Goal: Transaction & Acquisition: Obtain resource

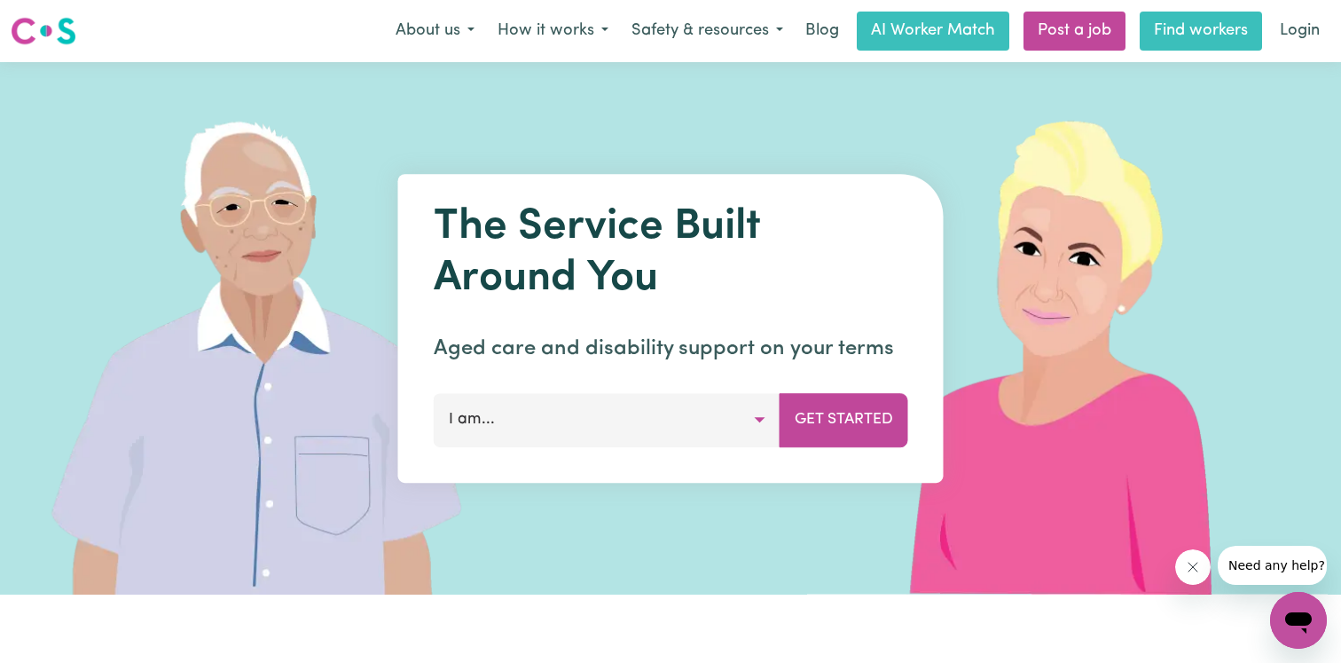
click at [1192, 37] on link "Find workers" at bounding box center [1201, 31] width 122 height 39
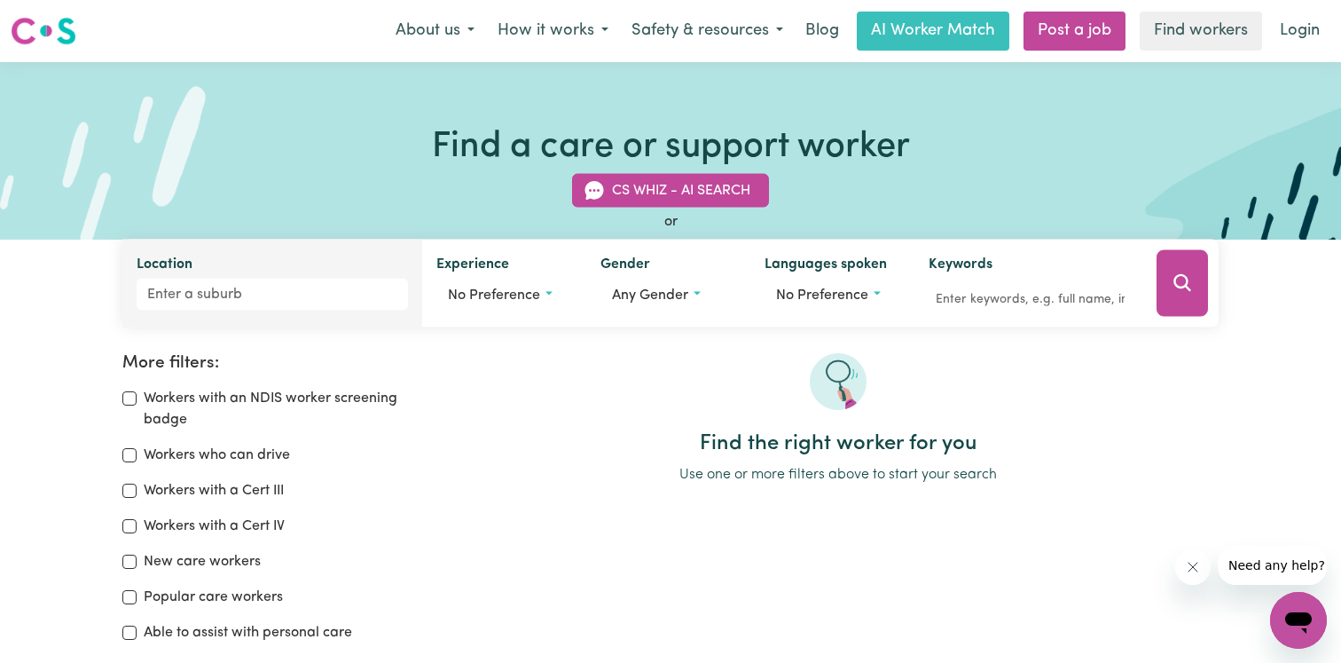
click at [373, 276] on div "Location" at bounding box center [272, 284] width 300 height 88
click at [324, 285] on input "Location" at bounding box center [272, 295] width 271 height 32
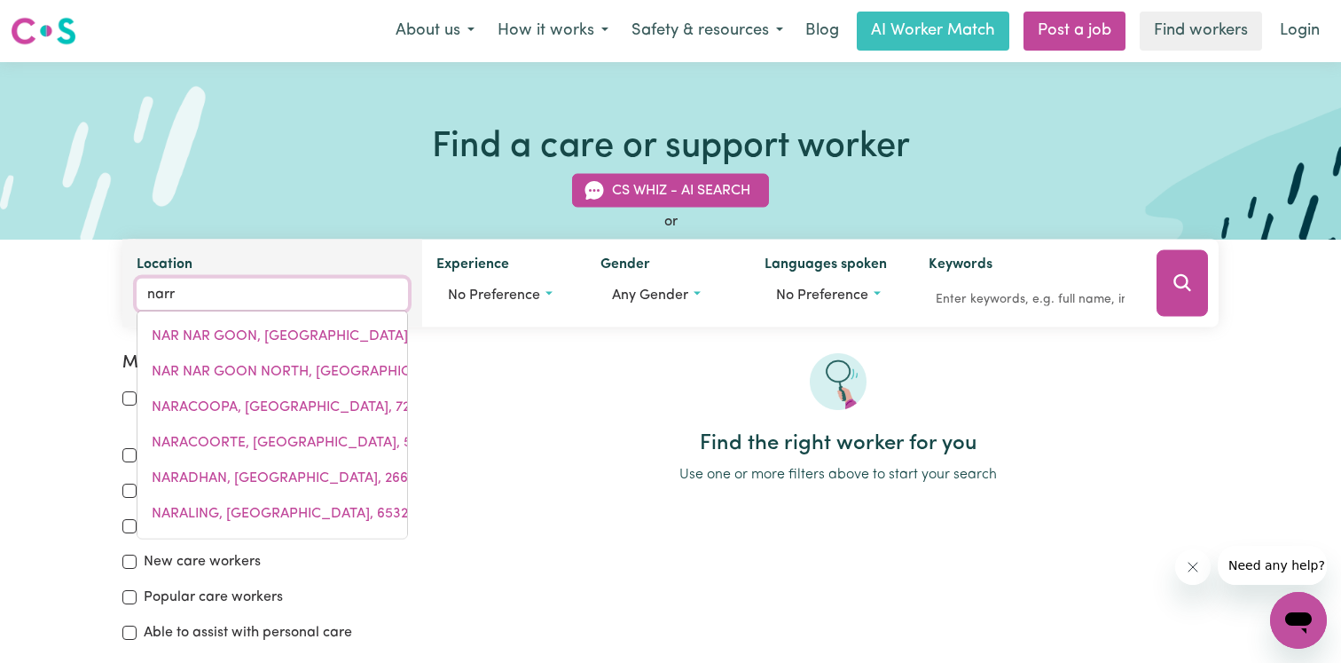
type input "narra"
type input "narra TARRA, Western Australia, 6532"
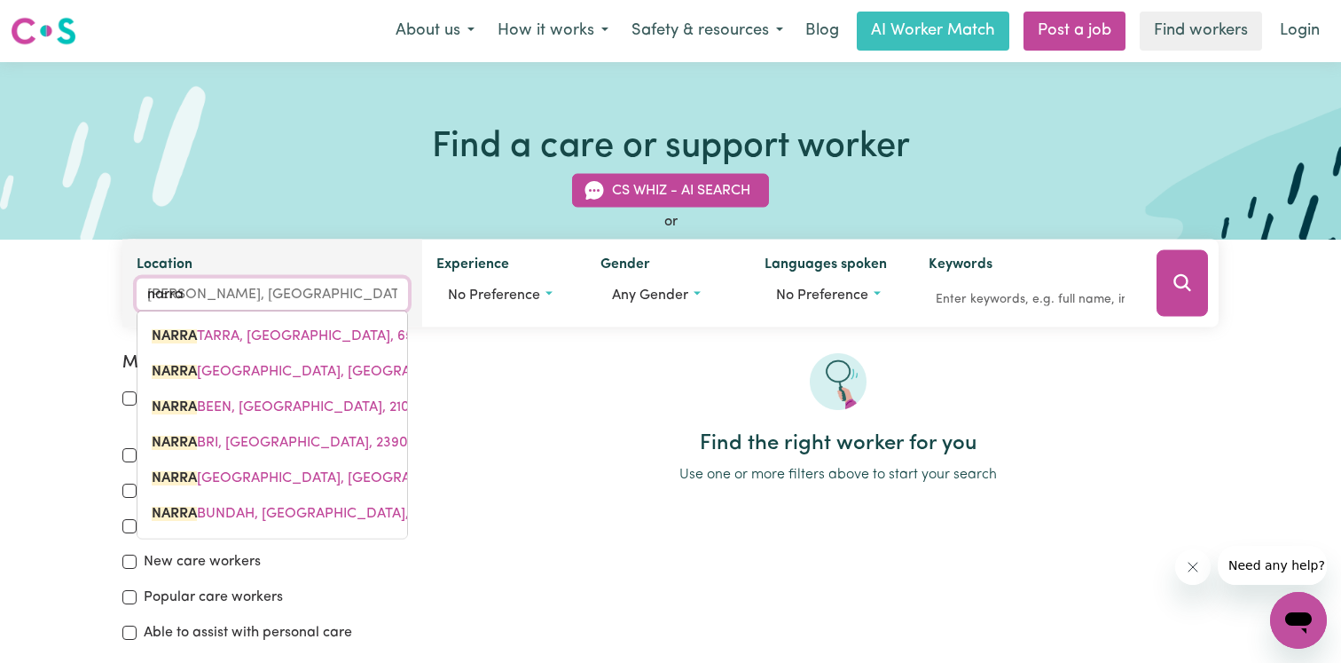
type input "narrab"
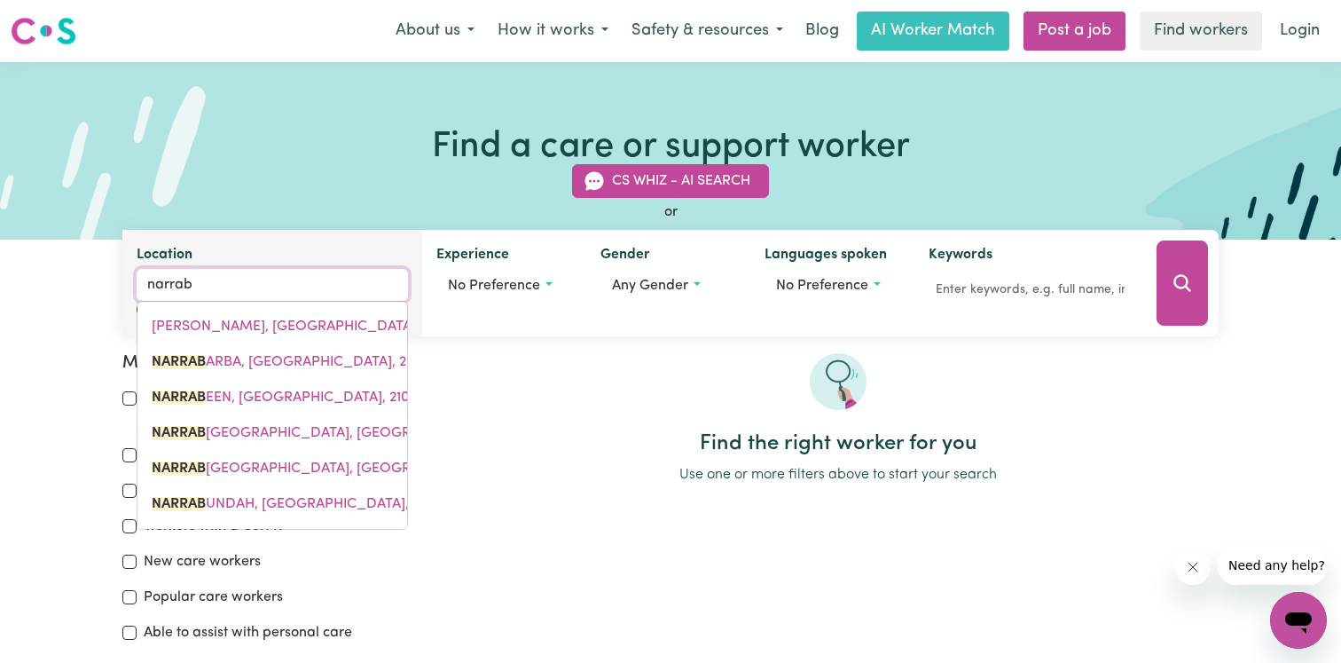
type input "narrabARBA, New South Wales, 2551"
type input "narrabe"
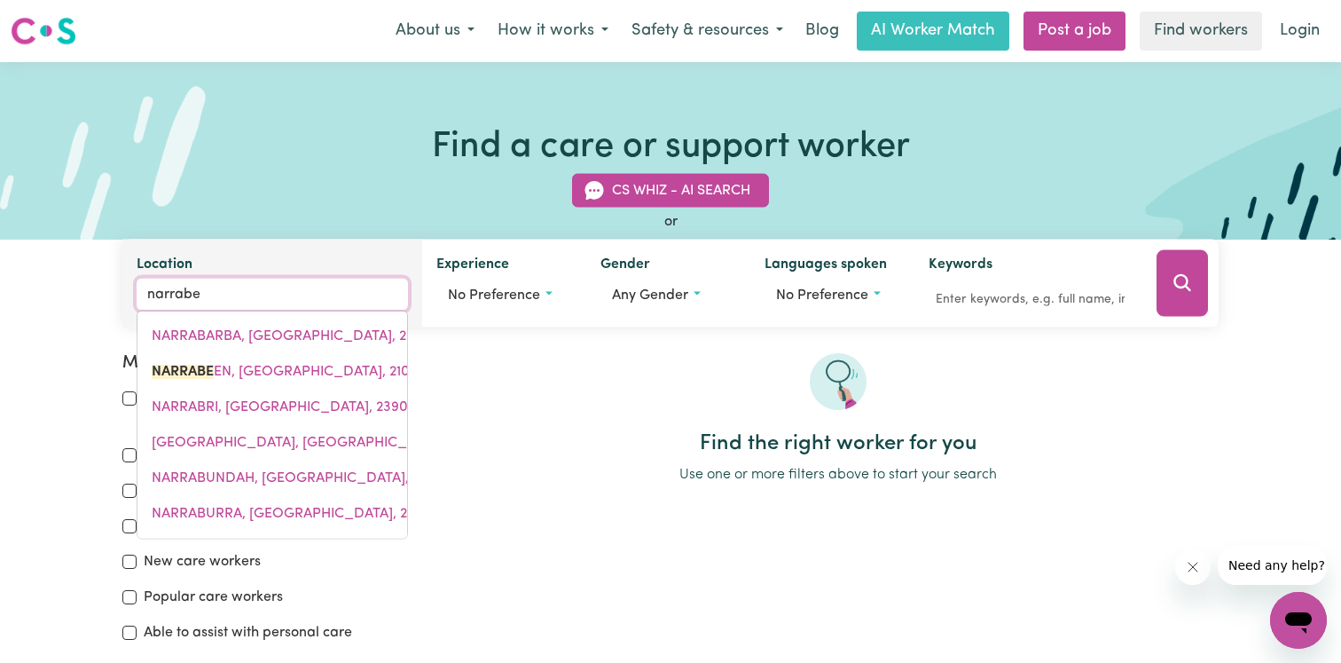
type input "narrabee"
type input "narrabeeN, New South Wales, 2101"
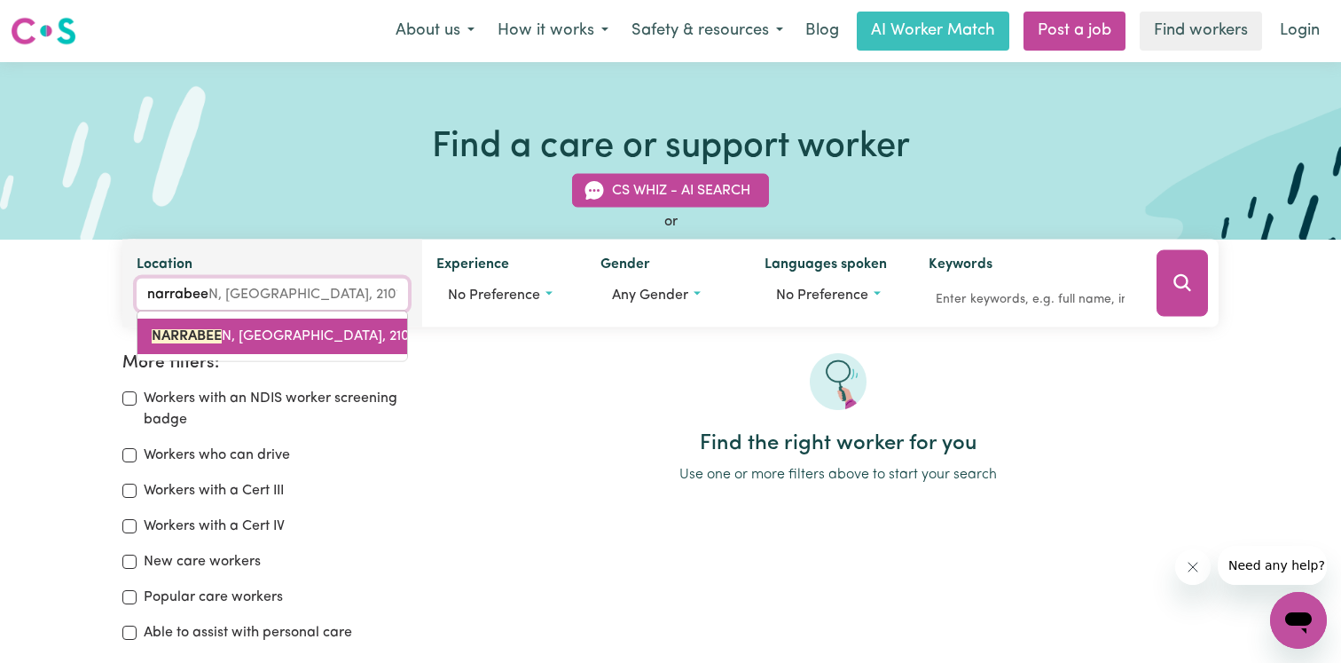
click at [279, 339] on span "NARRABEE N, New South Wales, 2101" at bounding box center [283, 336] width 263 height 14
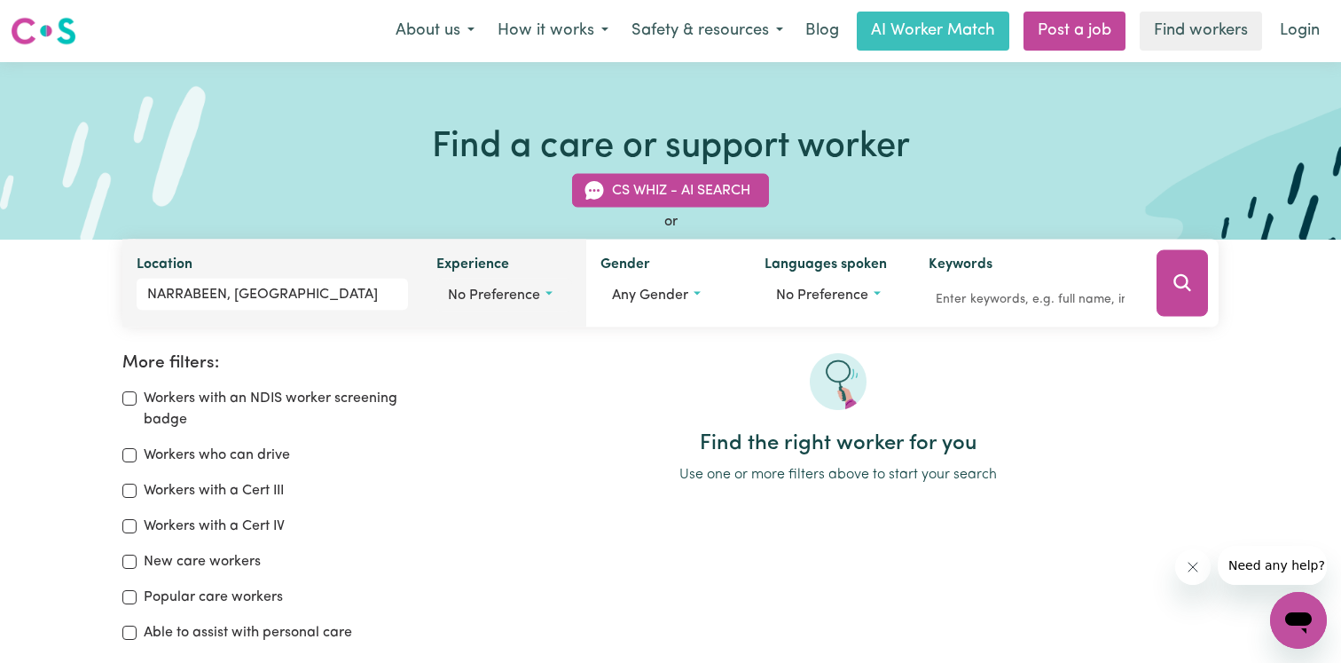
click at [543, 279] on button "No preference" at bounding box center [504, 296] width 136 height 34
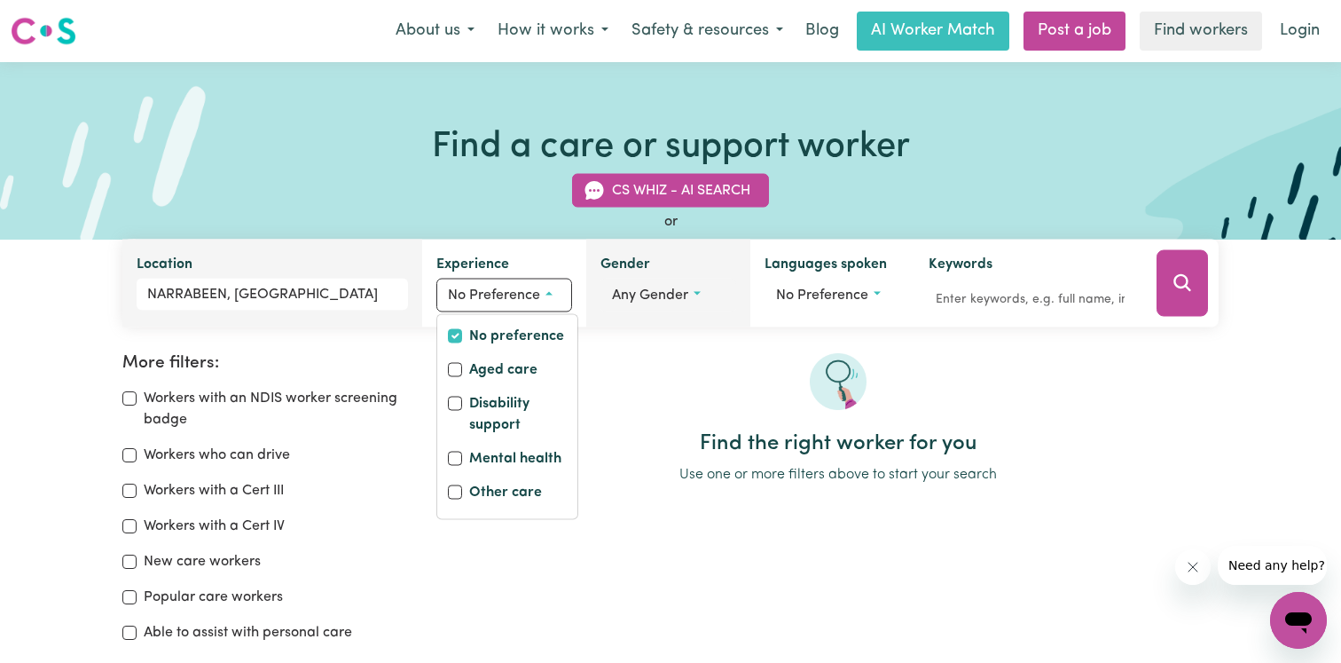
click at [652, 289] on span "Any gender" at bounding box center [650, 295] width 76 height 14
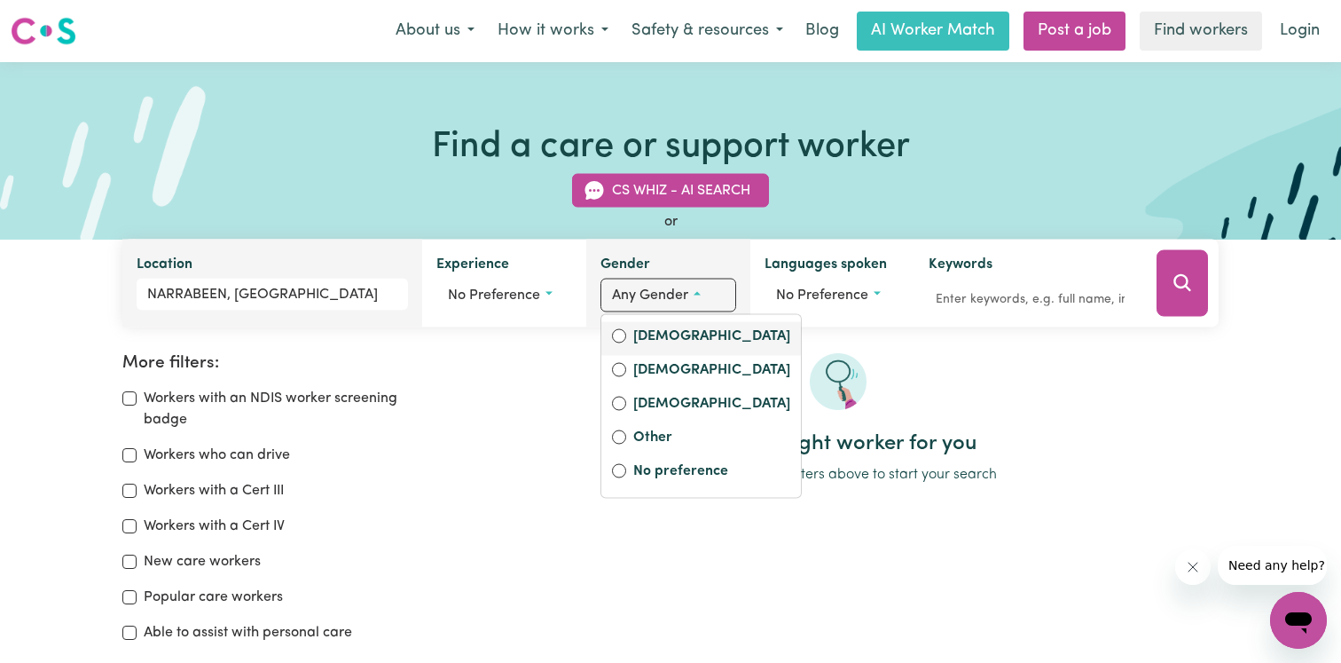
click at [656, 334] on label "Female" at bounding box center [711, 338] width 157 height 25
click at [626, 334] on input "Female" at bounding box center [619, 336] width 14 height 14
radio input "true"
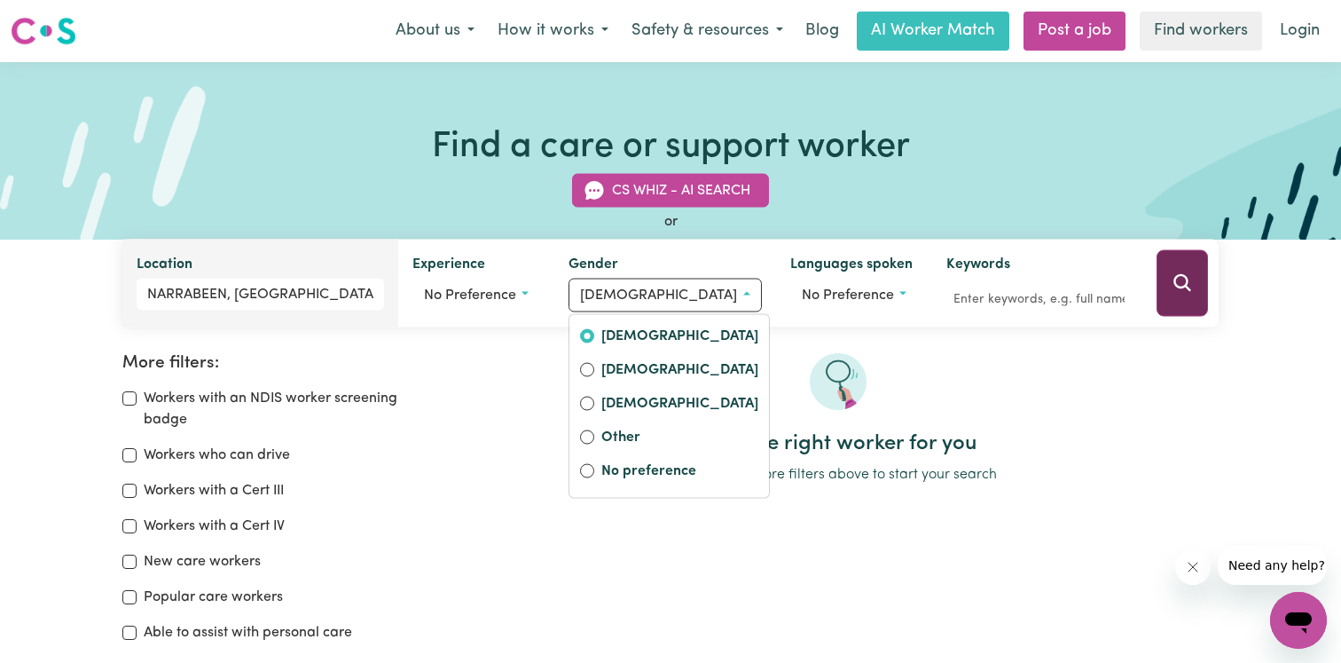
click at [1182, 279] on icon "Search" at bounding box center [1182, 282] width 21 height 21
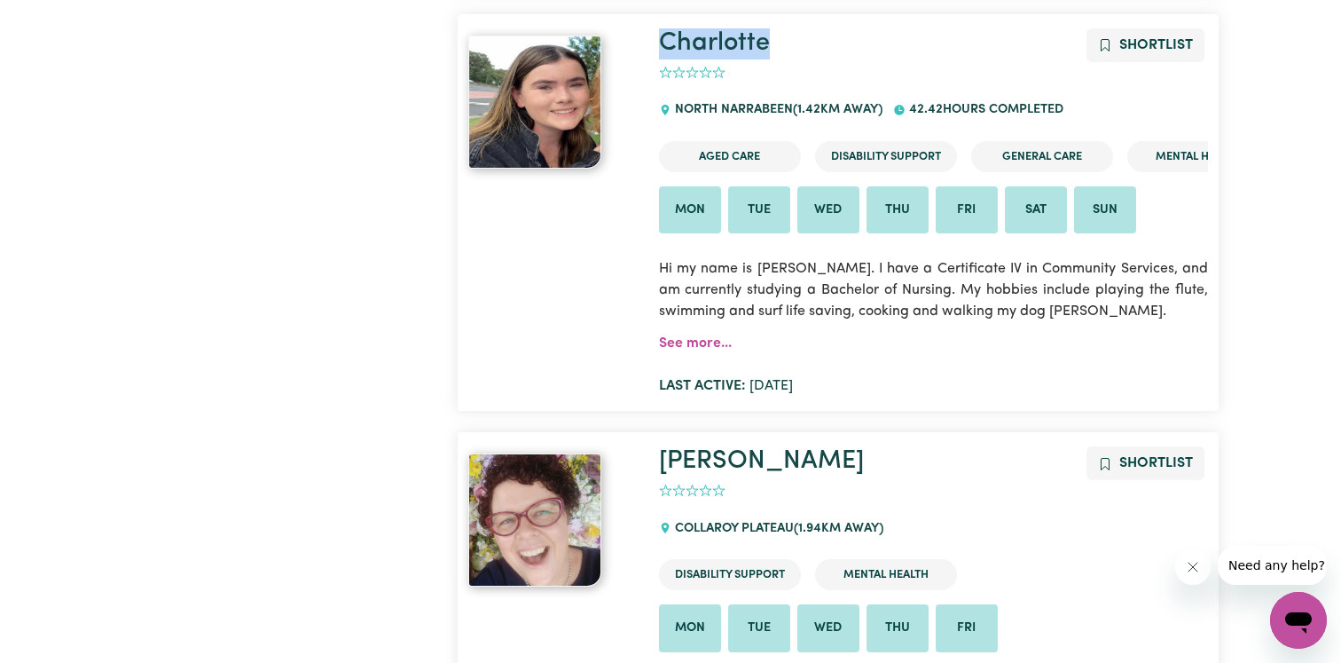
scroll to position [1012, 0]
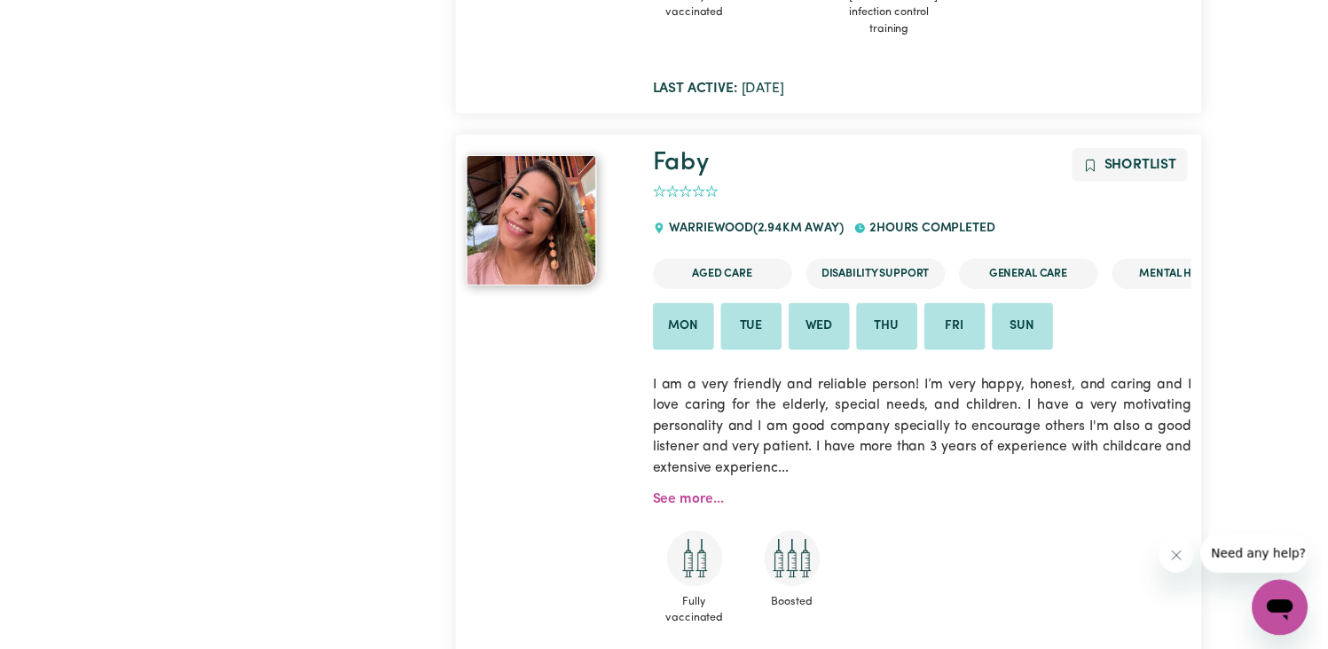
scroll to position [1895, 0]
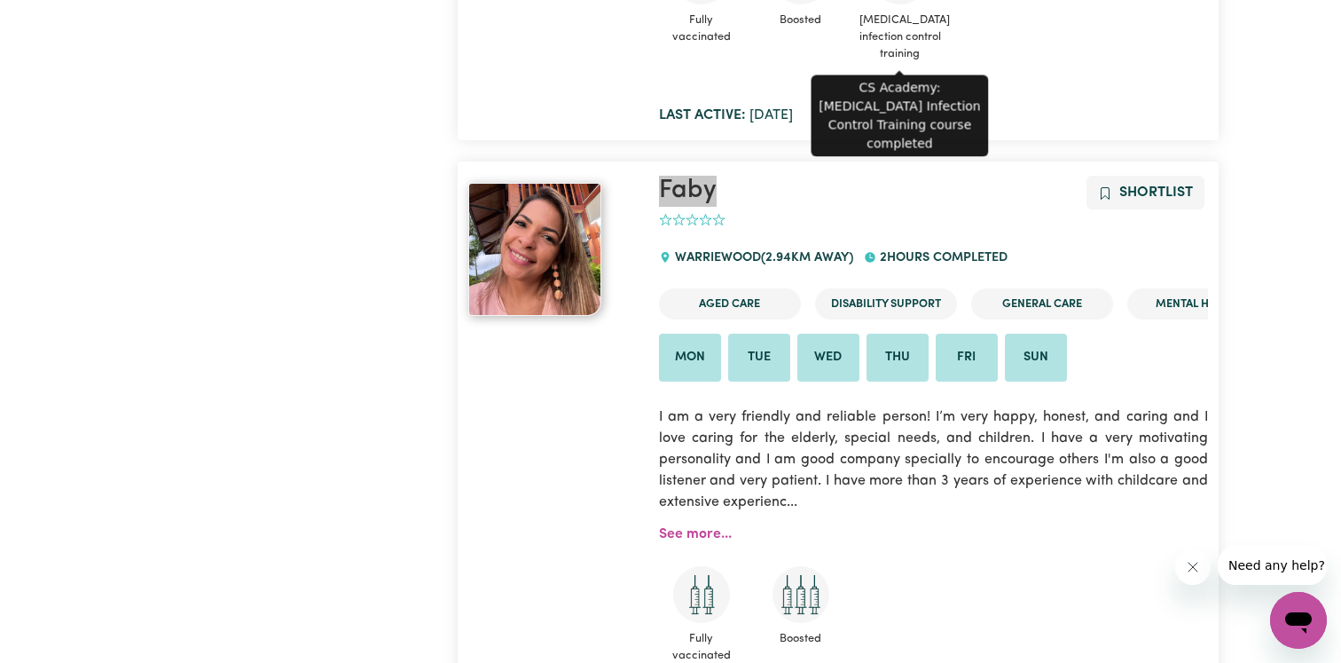
drag, startPoint x: 691, startPoint y: 187, endPoint x: 916, endPoint y: 4, distance: 290.7
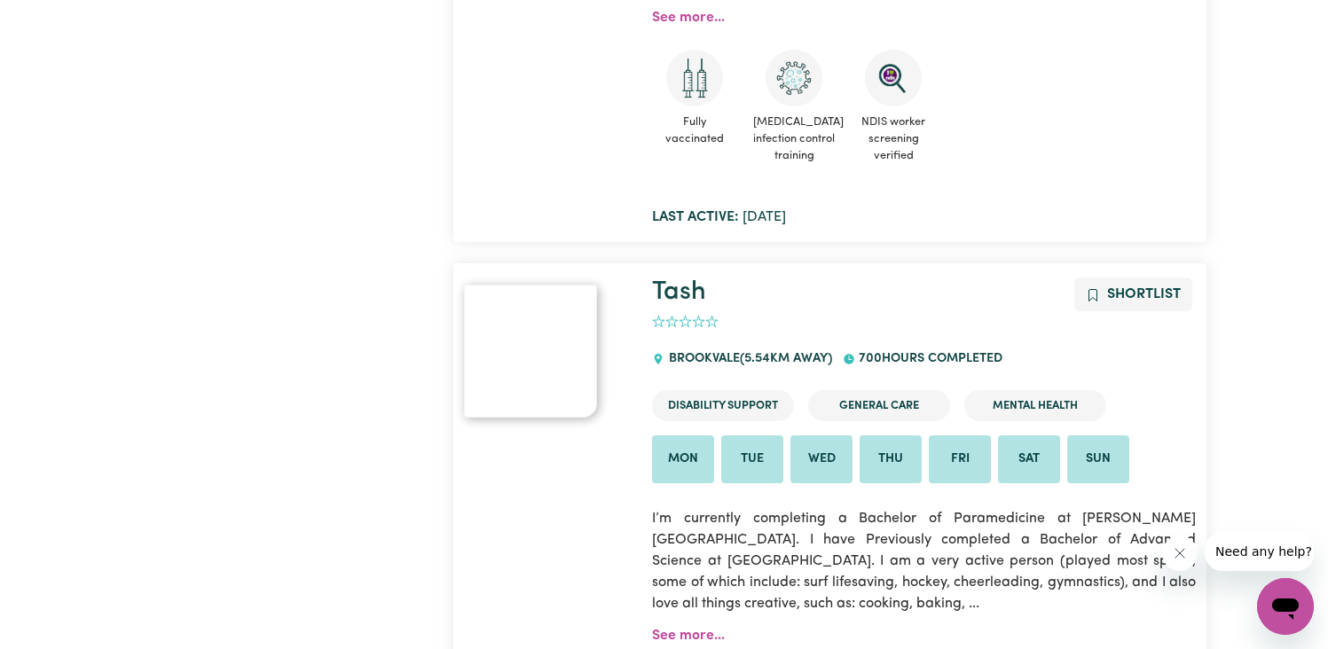
scroll to position [10255, 0]
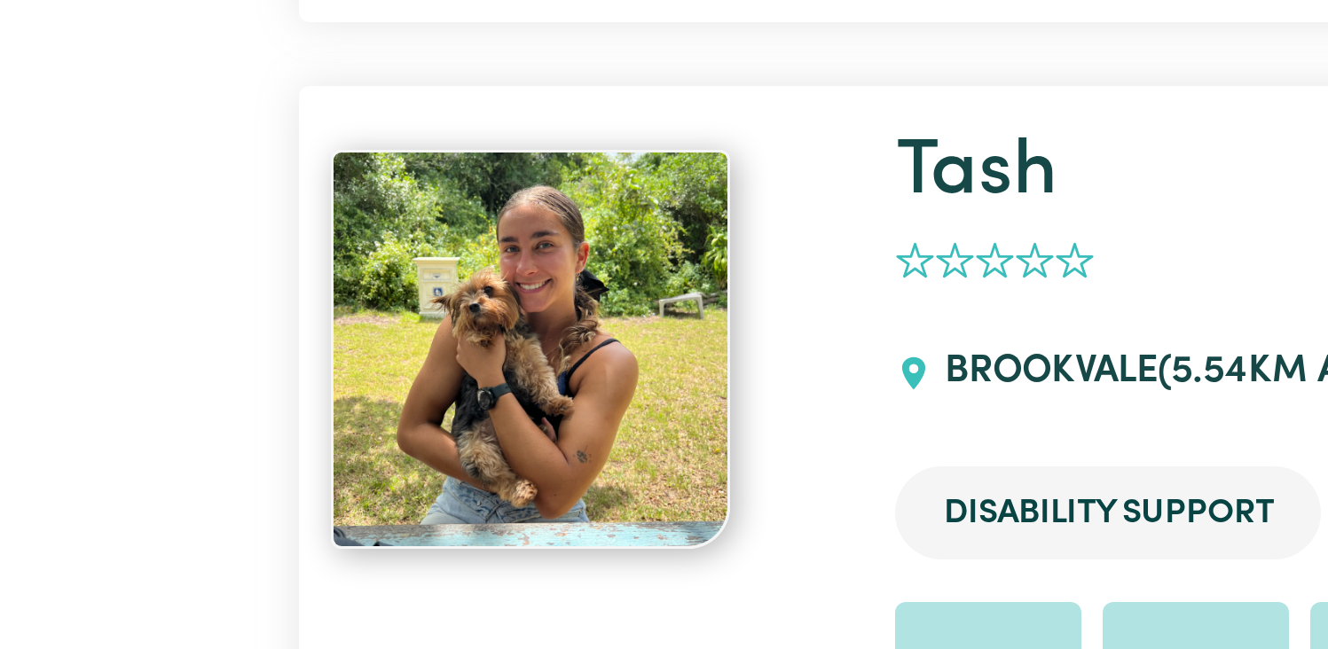
click at [566, 311] on img at bounding box center [530, 341] width 133 height 133
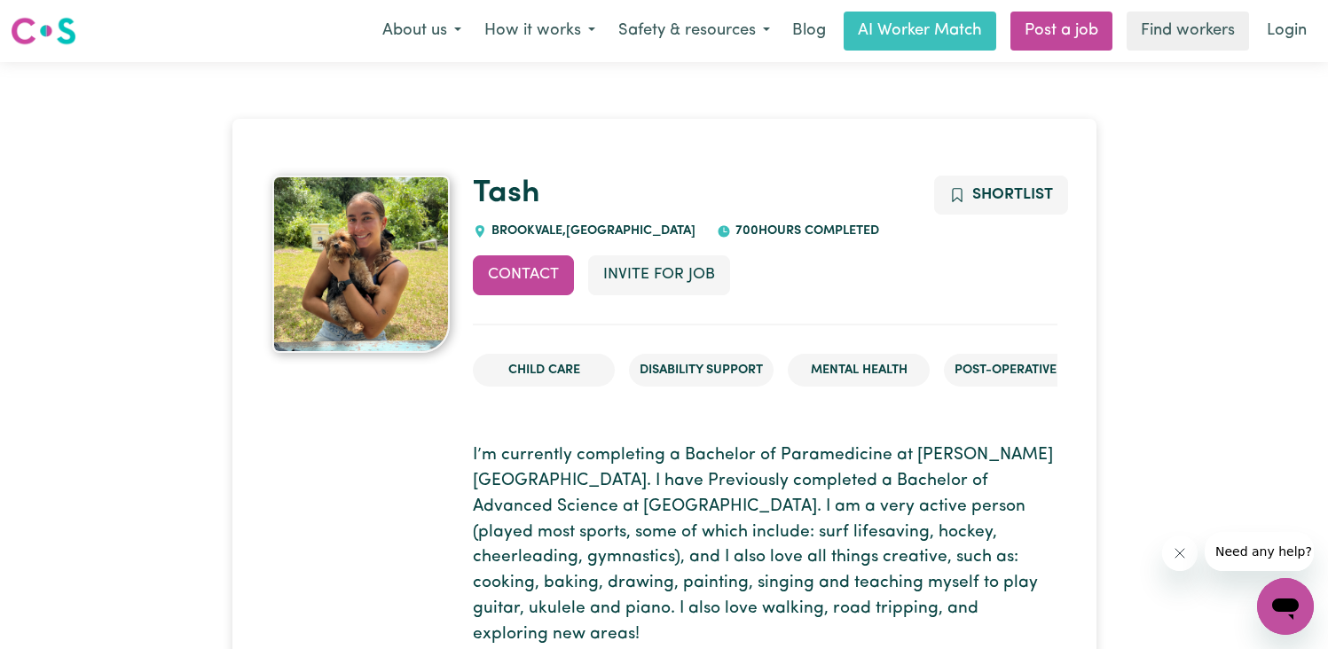
click at [336, 269] on img at bounding box center [360, 264] width 177 height 177
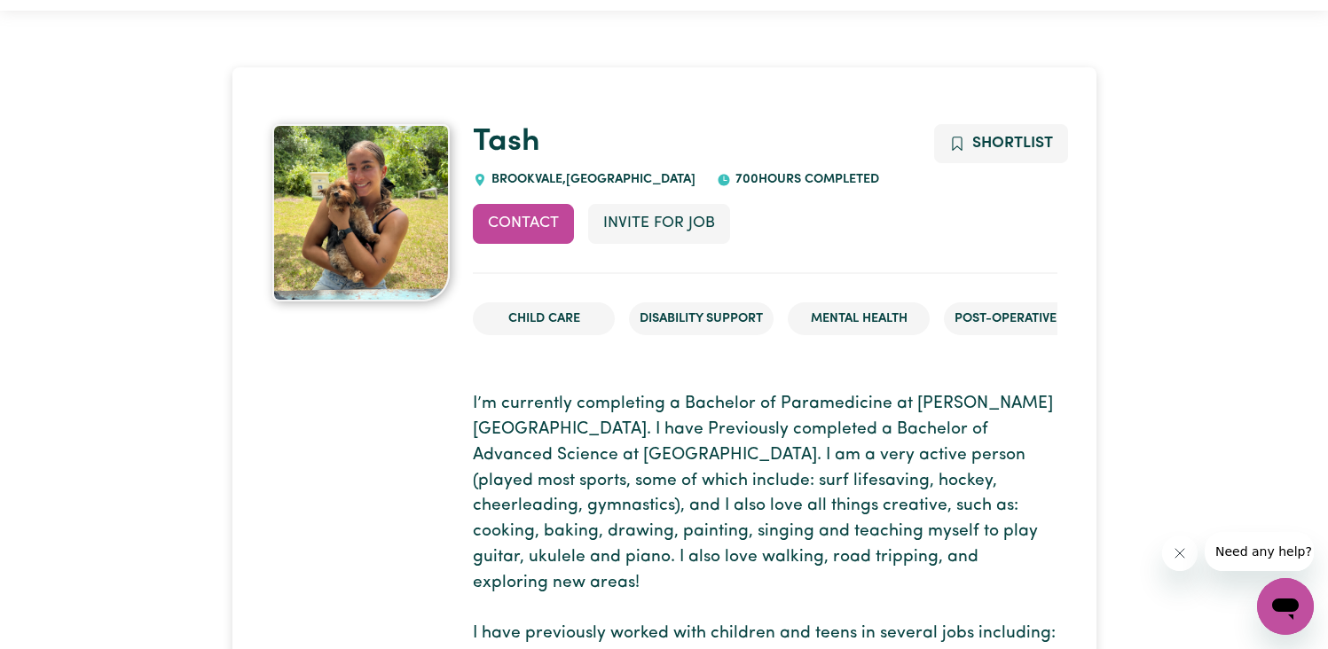
scroll to position [53, 0]
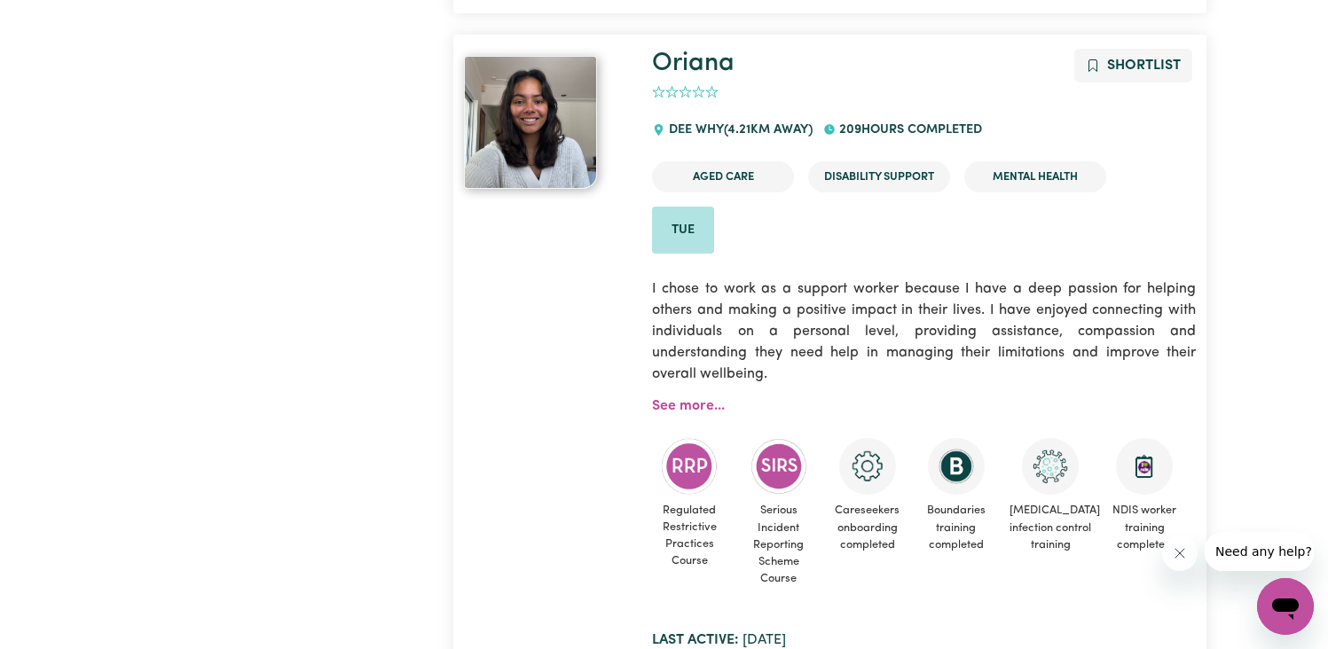
scroll to position [9202, 0]
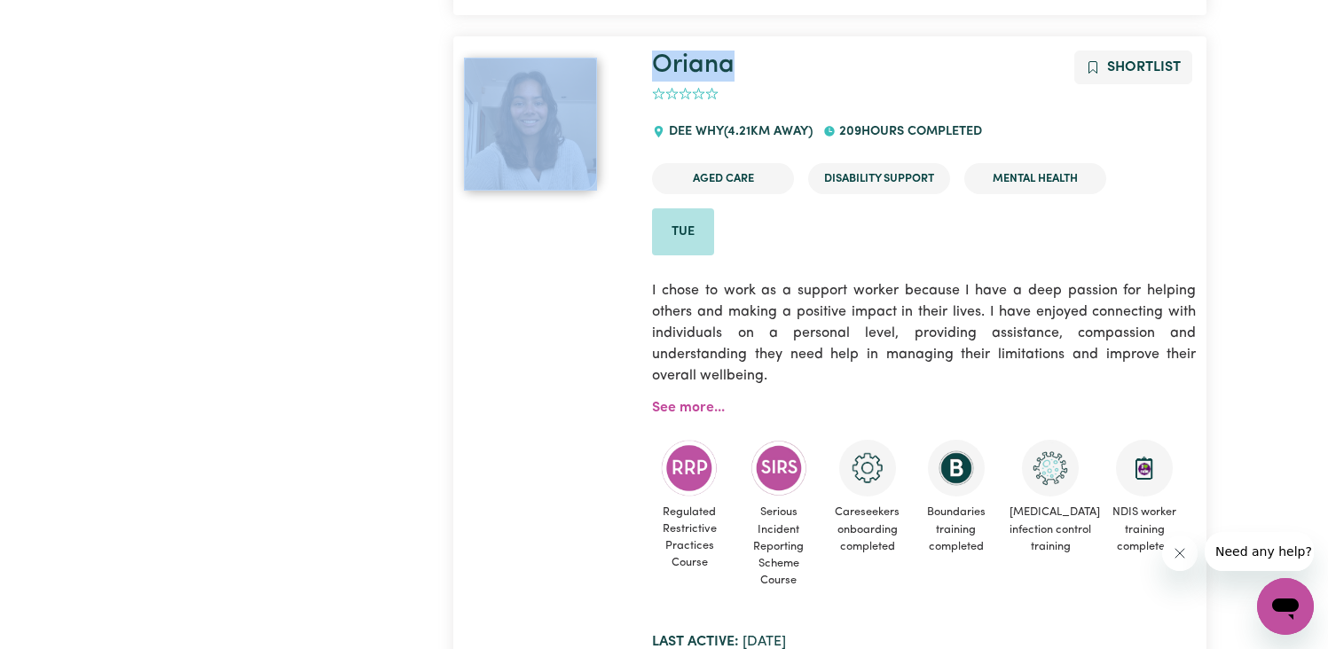
drag, startPoint x: 796, startPoint y: 51, endPoint x: 639, endPoint y: 59, distance: 157.2
click at [639, 59] on div "Oriana Shortlist 0 DEE WHY ( 4.21 km away) 209 hours completed Aged Care Disabi…" at bounding box center [829, 352] width 753 height 602
copy div "Oriana"
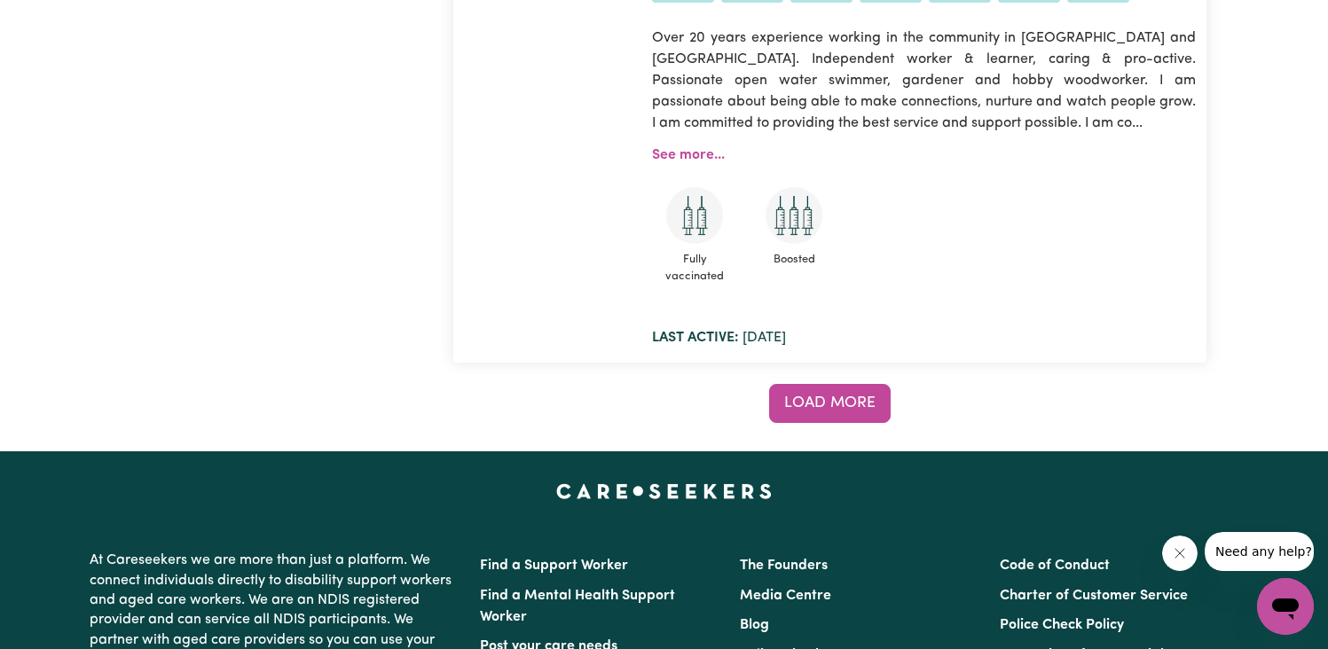
scroll to position [14978, 0]
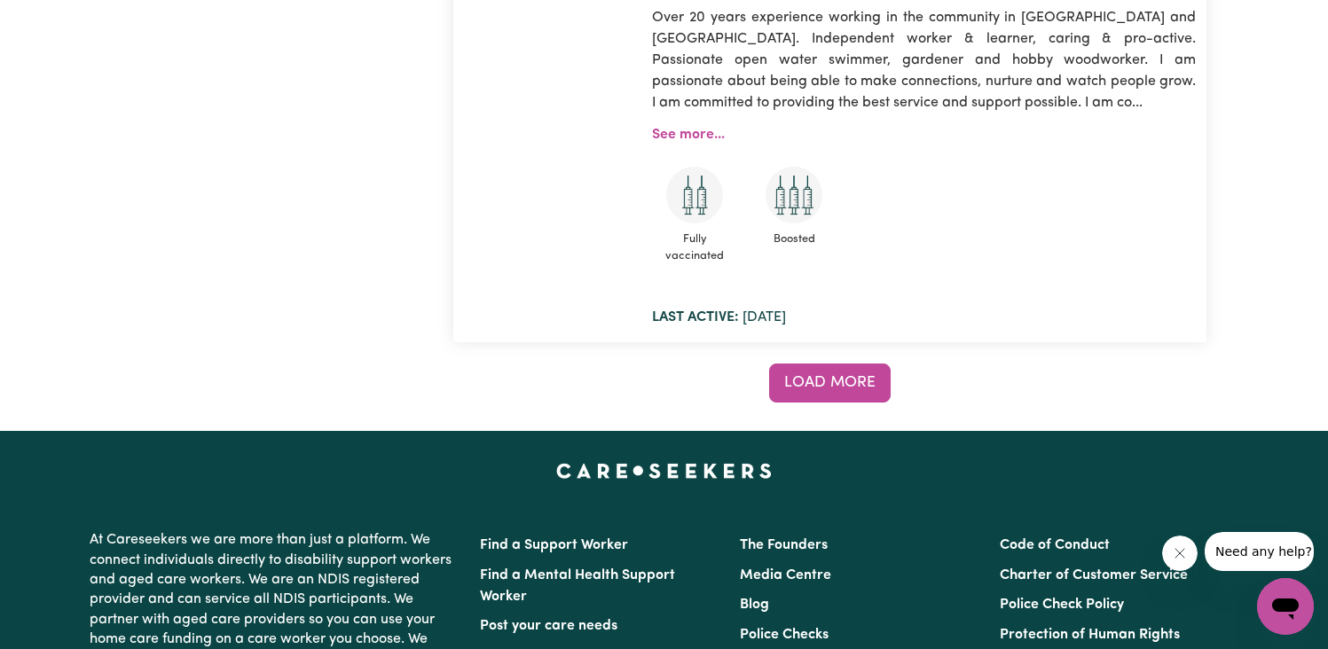
click at [785, 379] on button "Load more" at bounding box center [830, 383] width 122 height 39
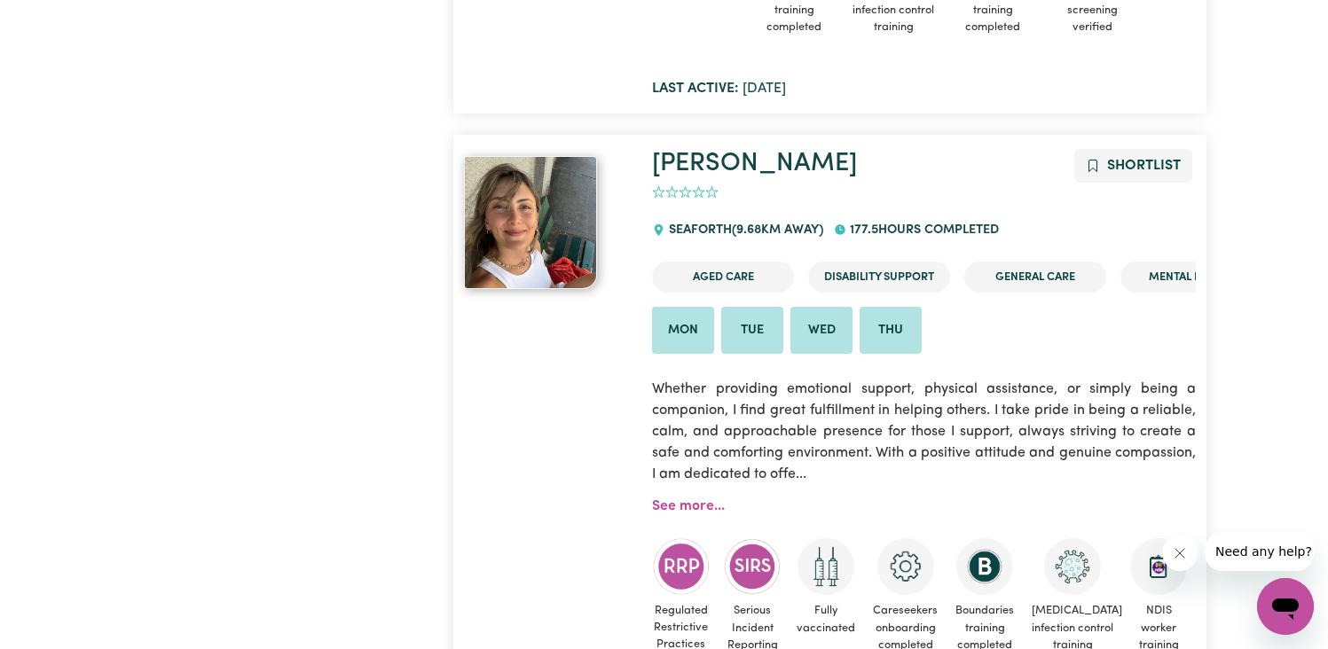
scroll to position [15827, 0]
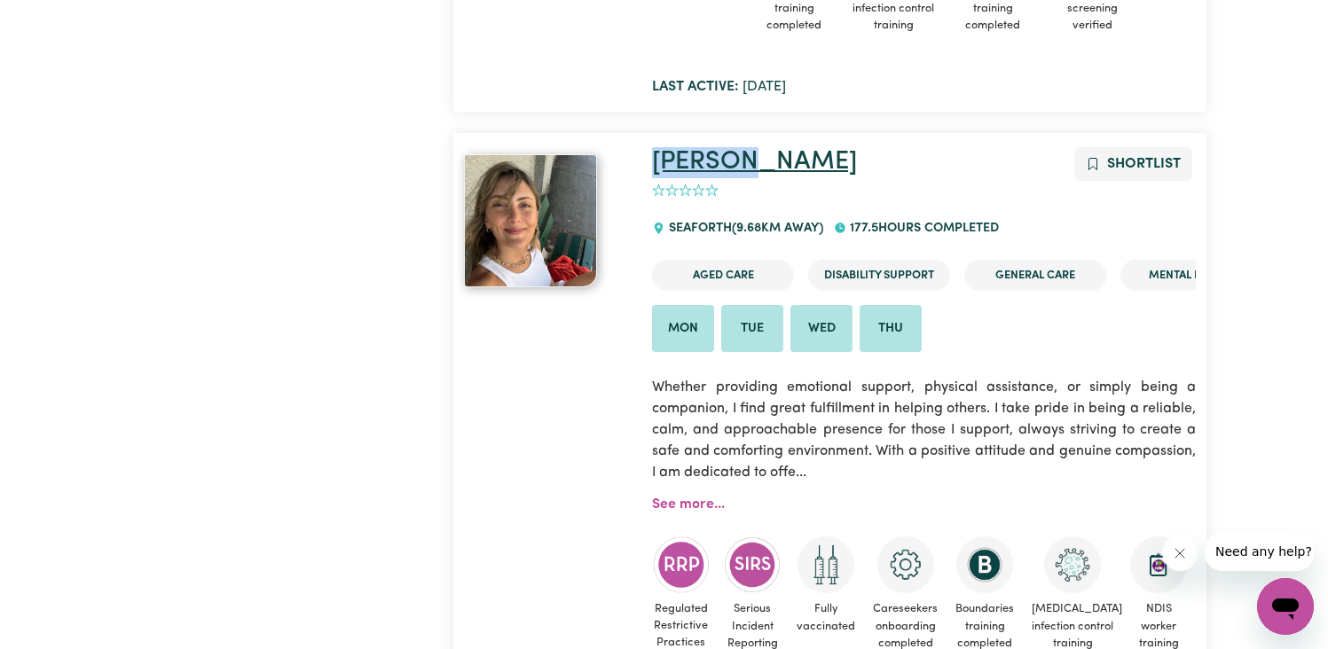
drag, startPoint x: 771, startPoint y: 133, endPoint x: 654, endPoint y: 137, distance: 117.2
click at [654, 147] on h1 "Cassidy" at bounding box center [924, 162] width 544 height 31
copy link "Cassidy"
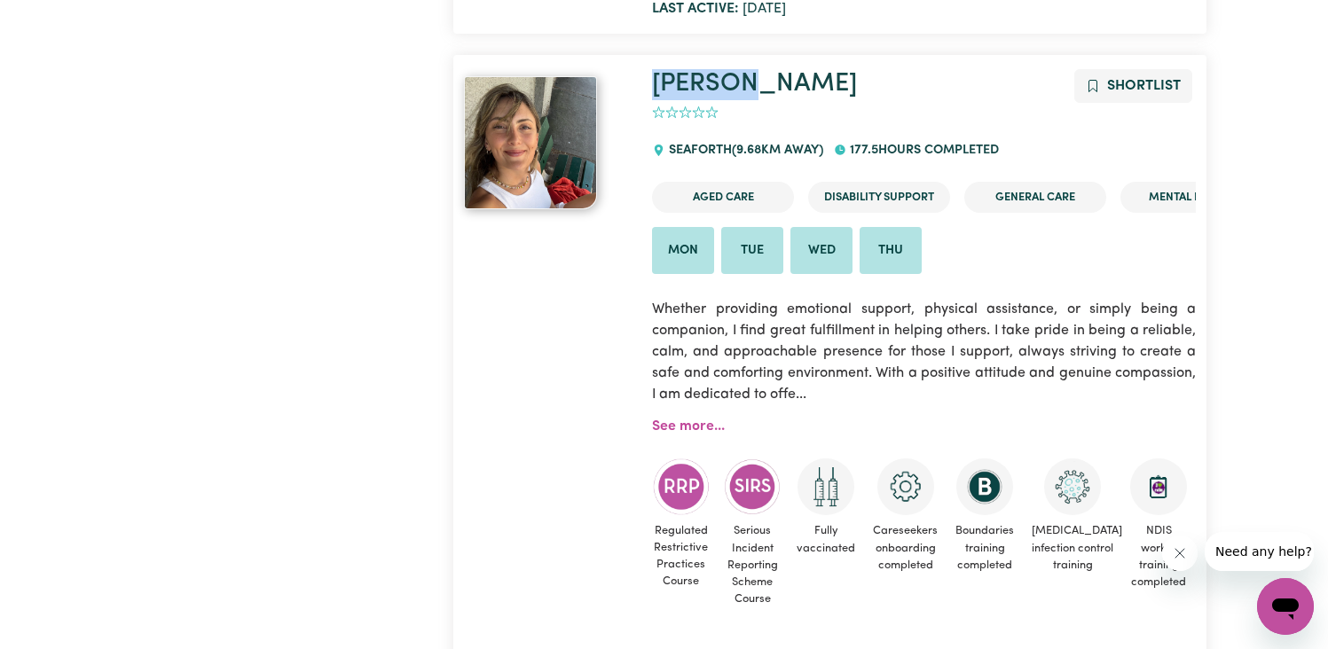
scroll to position [15909, 0]
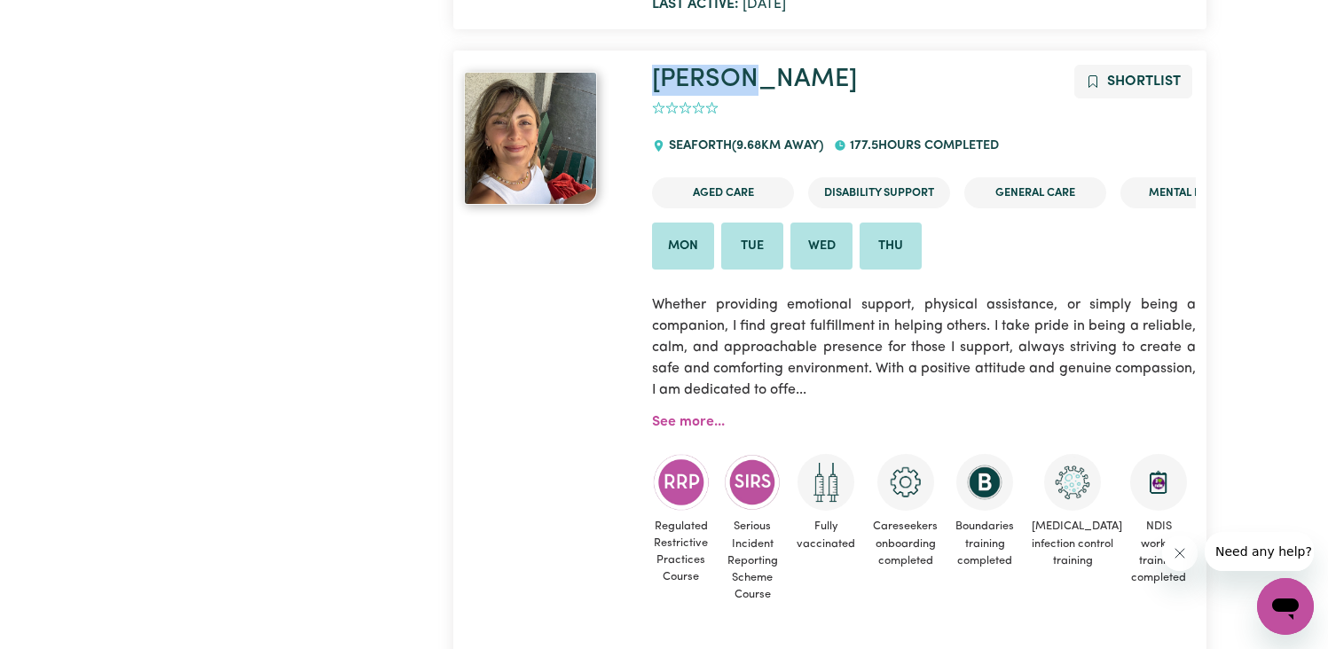
click at [468, 149] on img at bounding box center [530, 138] width 133 height 133
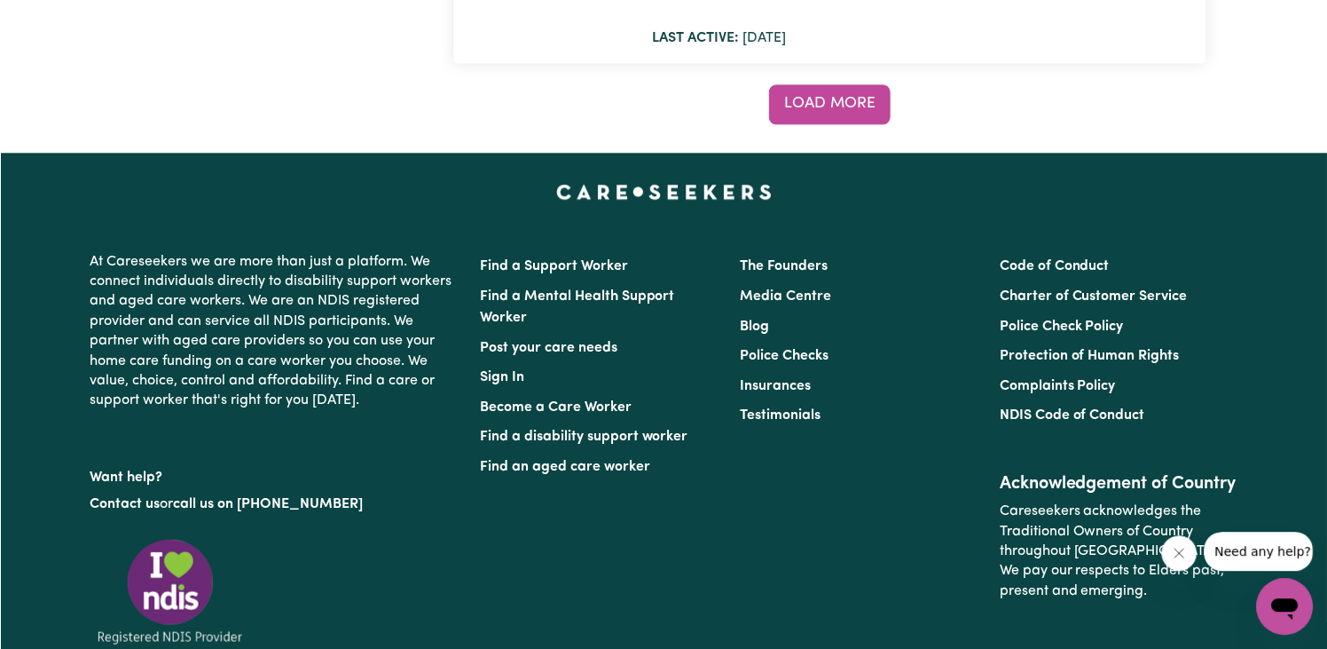
scroll to position [16521, 0]
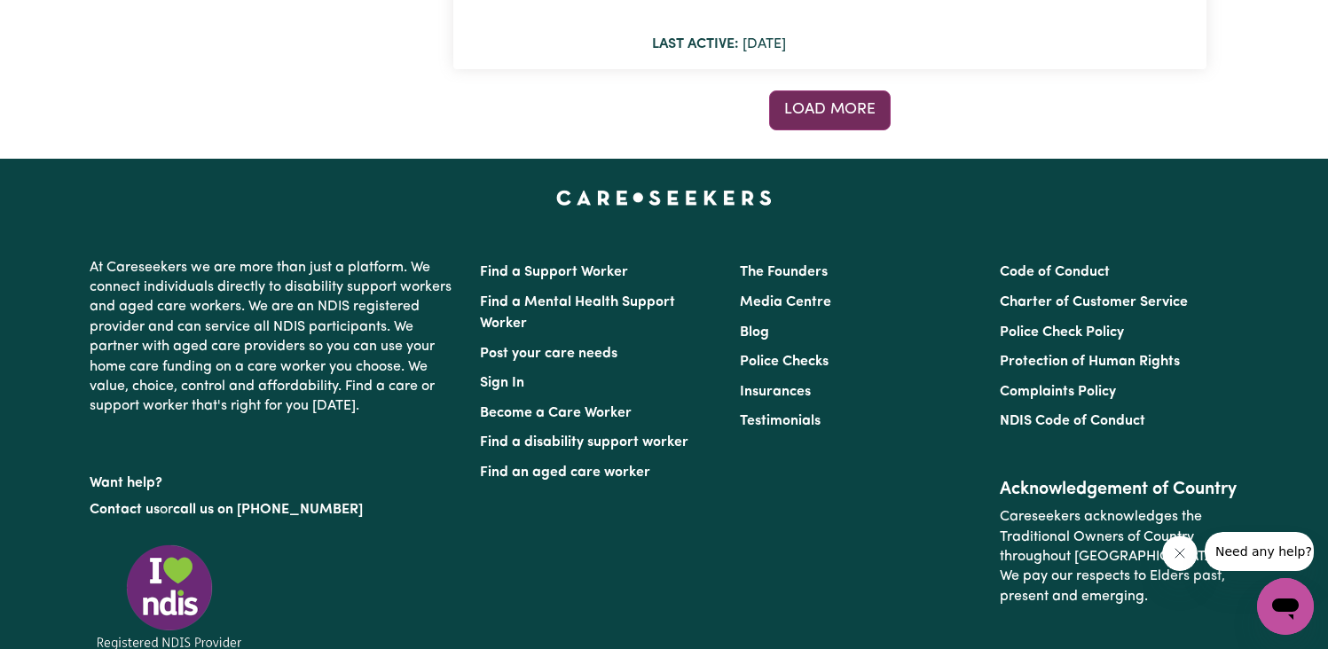
click at [815, 102] on span "Load more" at bounding box center [829, 109] width 91 height 15
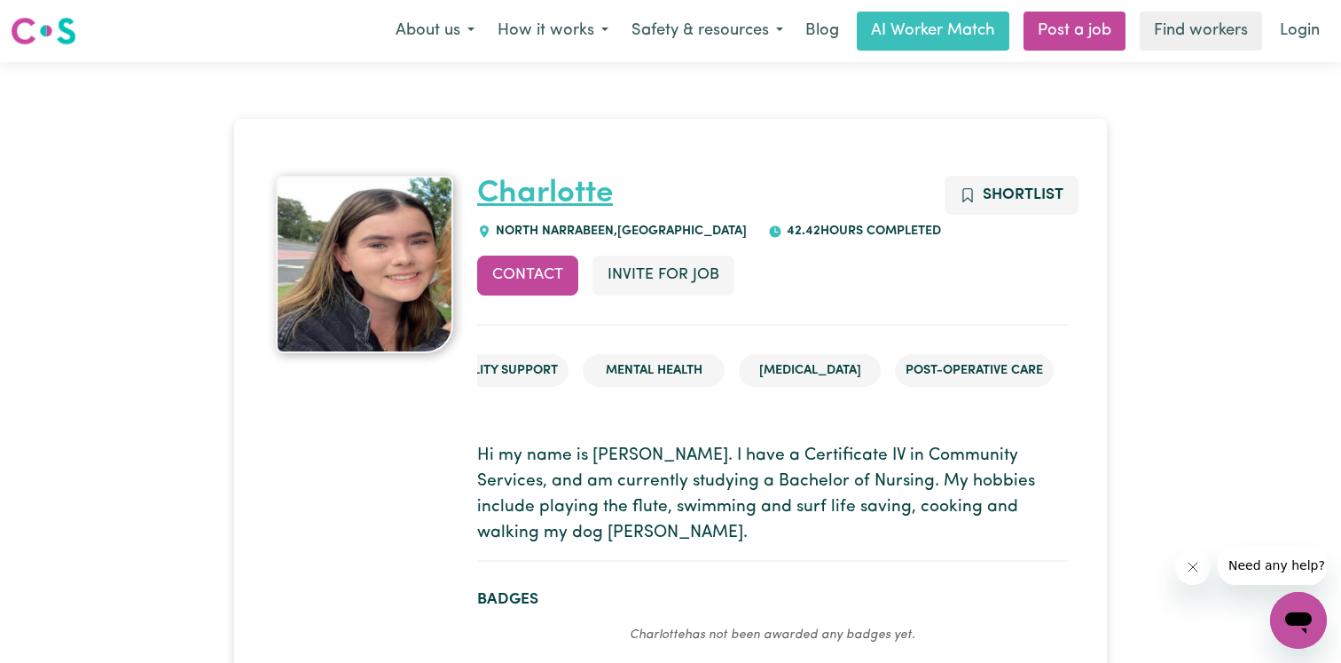
click at [576, 193] on link "Charlotte" at bounding box center [545, 193] width 136 height 31
drag, startPoint x: 642, startPoint y: 189, endPoint x: 482, endPoint y: 189, distance: 160.6
click at [482, 189] on h1 "Charlotte" at bounding box center [772, 194] width 591 height 37
copy link "Charlotte"
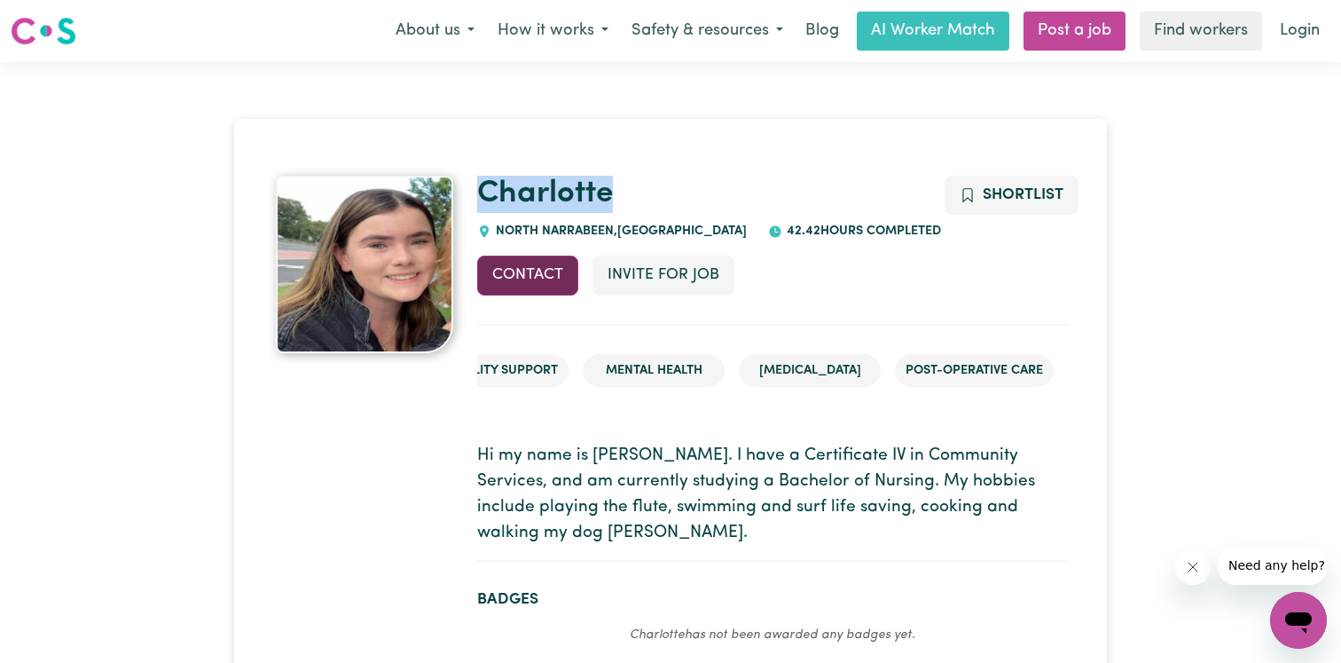
click at [521, 271] on button "Contact" at bounding box center [527, 274] width 101 height 39
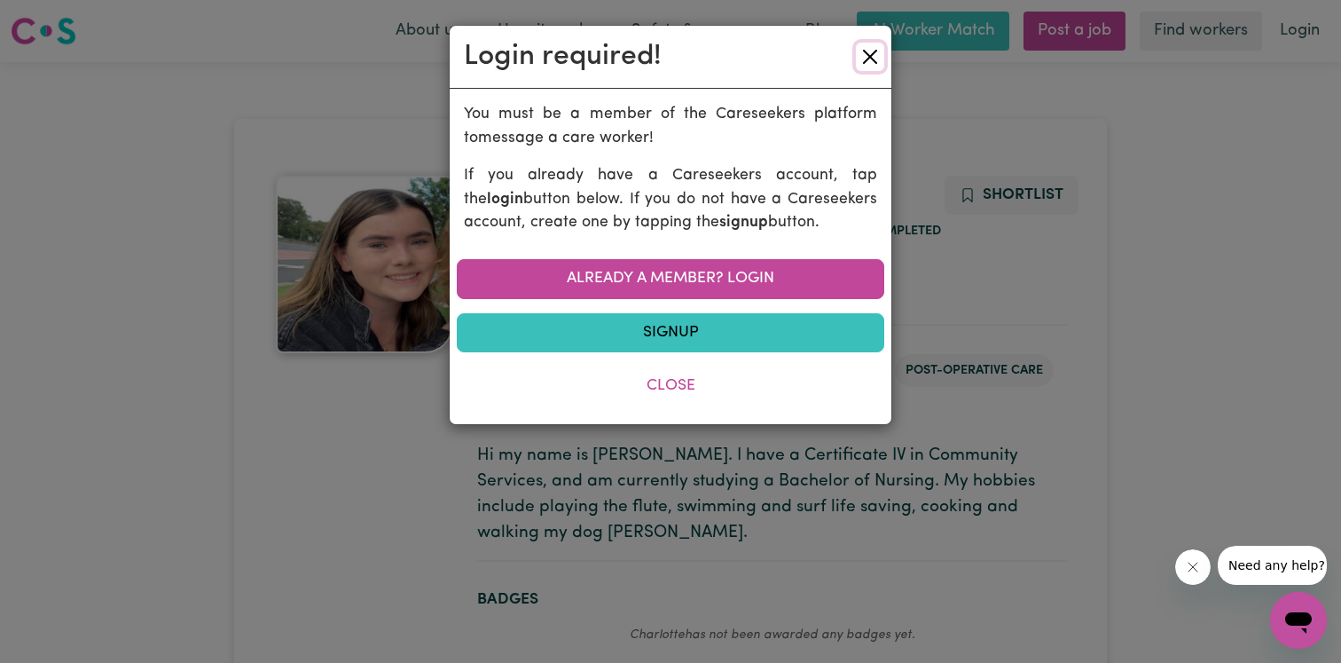
click at [869, 53] on button "Close" at bounding box center [870, 57] width 28 height 28
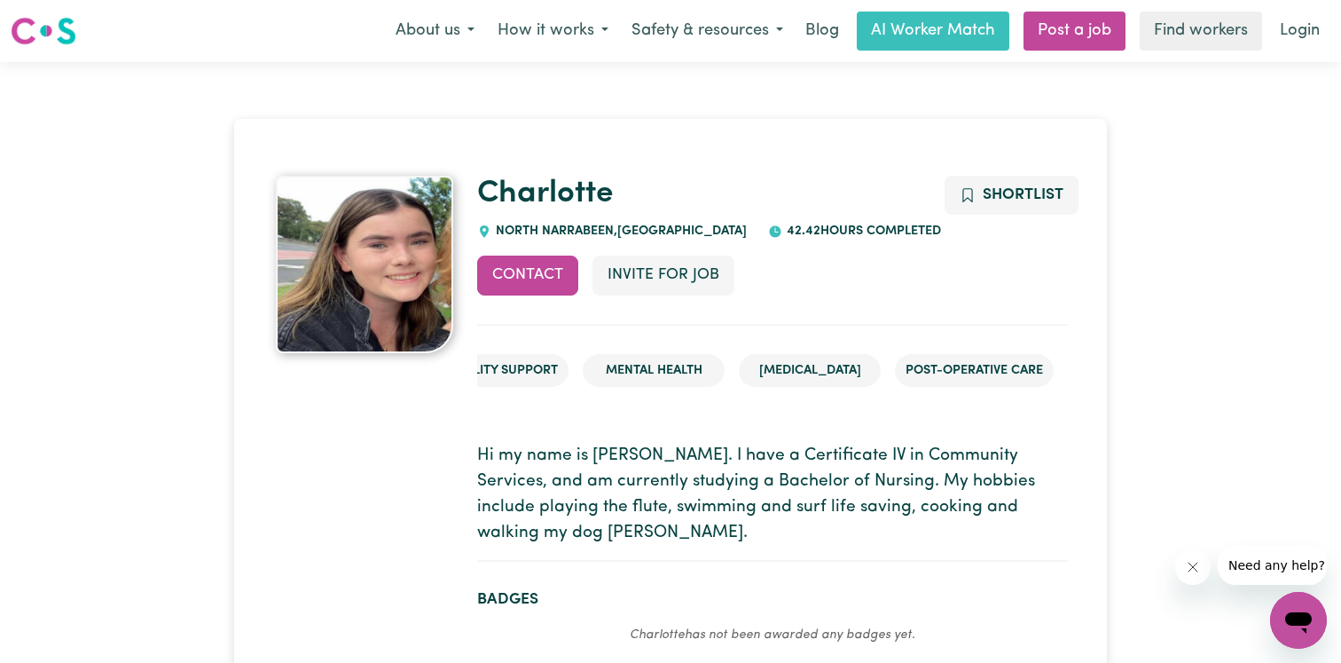
click at [886, 477] on p "Hi my name is Charlotte. I have a Certificate IV in Community Services, and am …" at bounding box center [772, 495] width 591 height 102
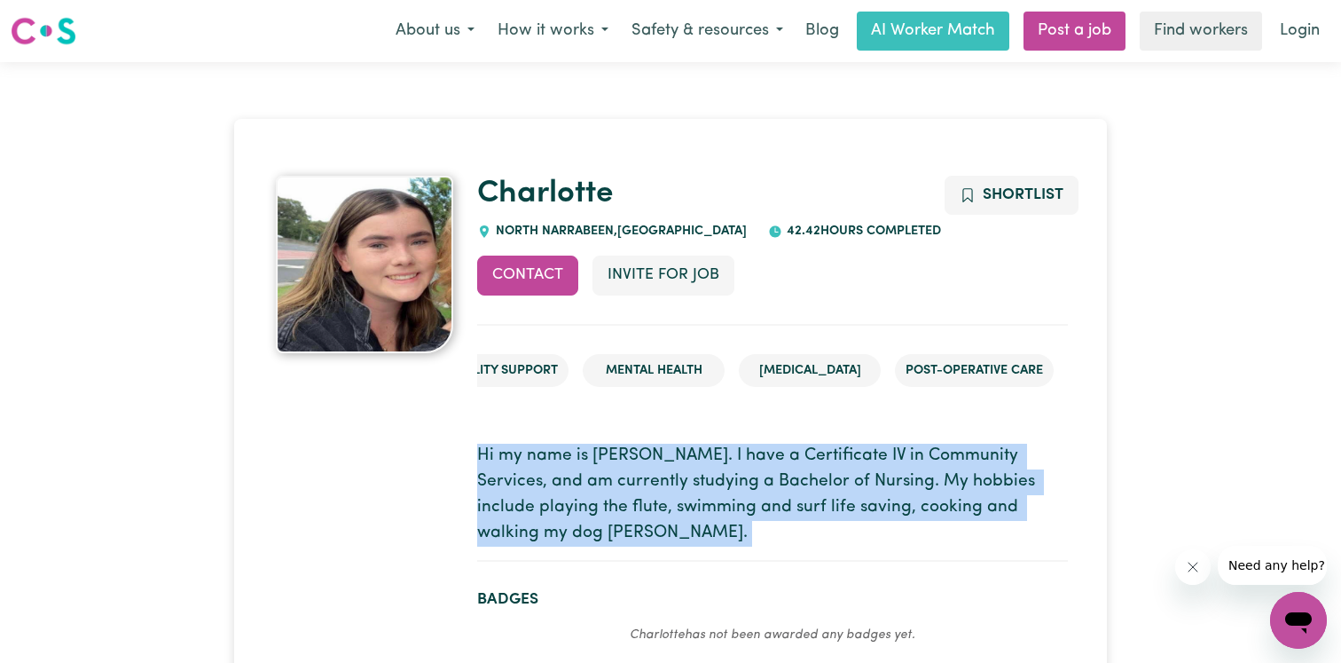
click at [886, 477] on p "Hi my name is Charlotte. I have a Certificate IV in Community Services, and am …" at bounding box center [772, 495] width 591 height 102
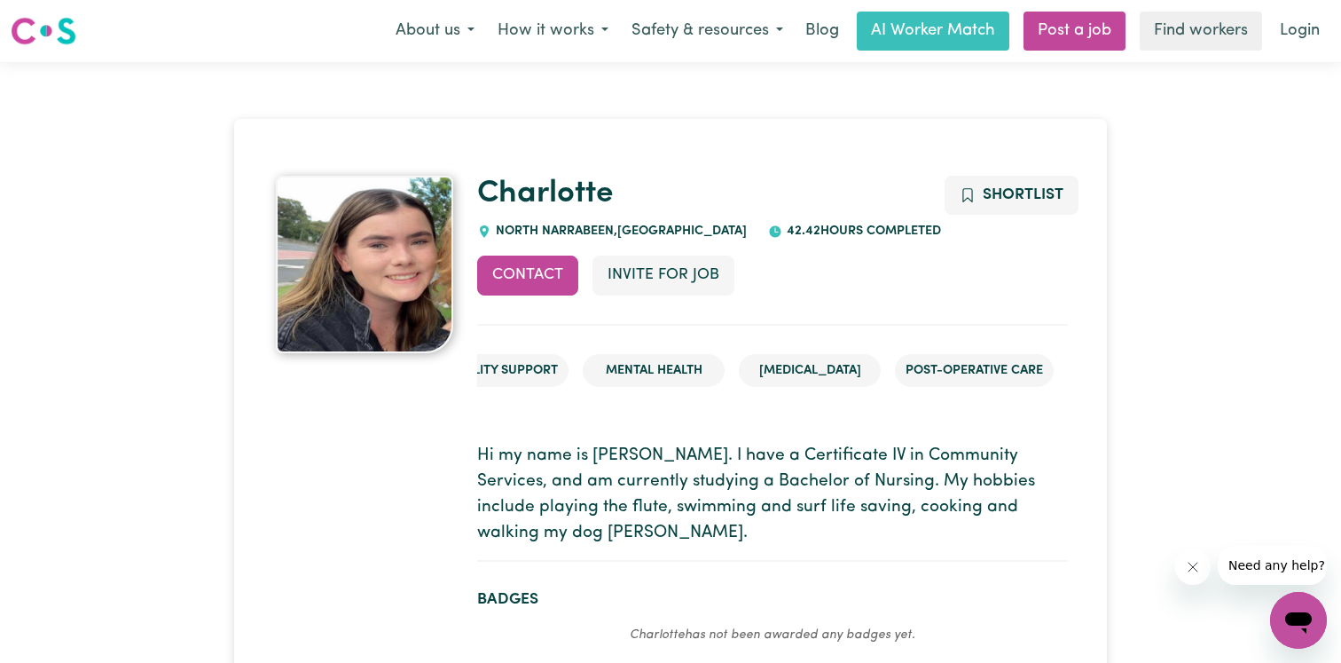
click at [896, 499] on p "Hi my name is Charlotte. I have a Certificate IV in Community Services, and am …" at bounding box center [772, 495] width 591 height 102
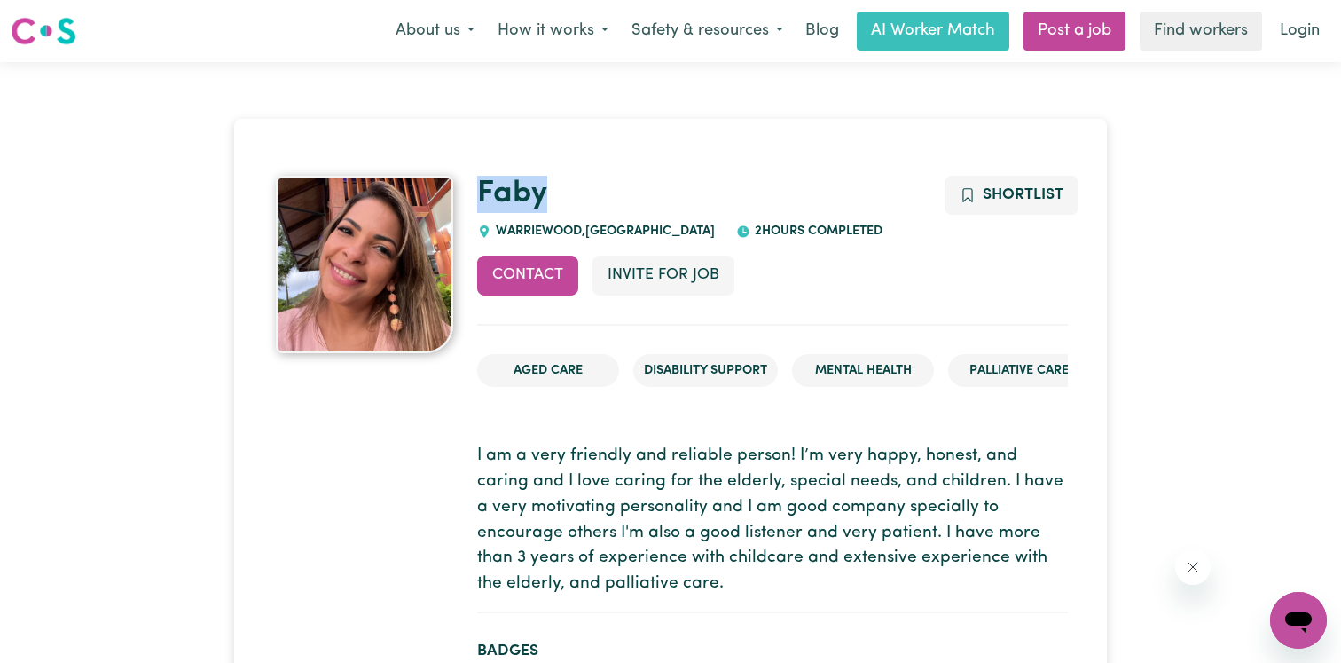
drag, startPoint x: 583, startPoint y: 199, endPoint x: 475, endPoint y: 202, distance: 108.3
copy link "Faby"
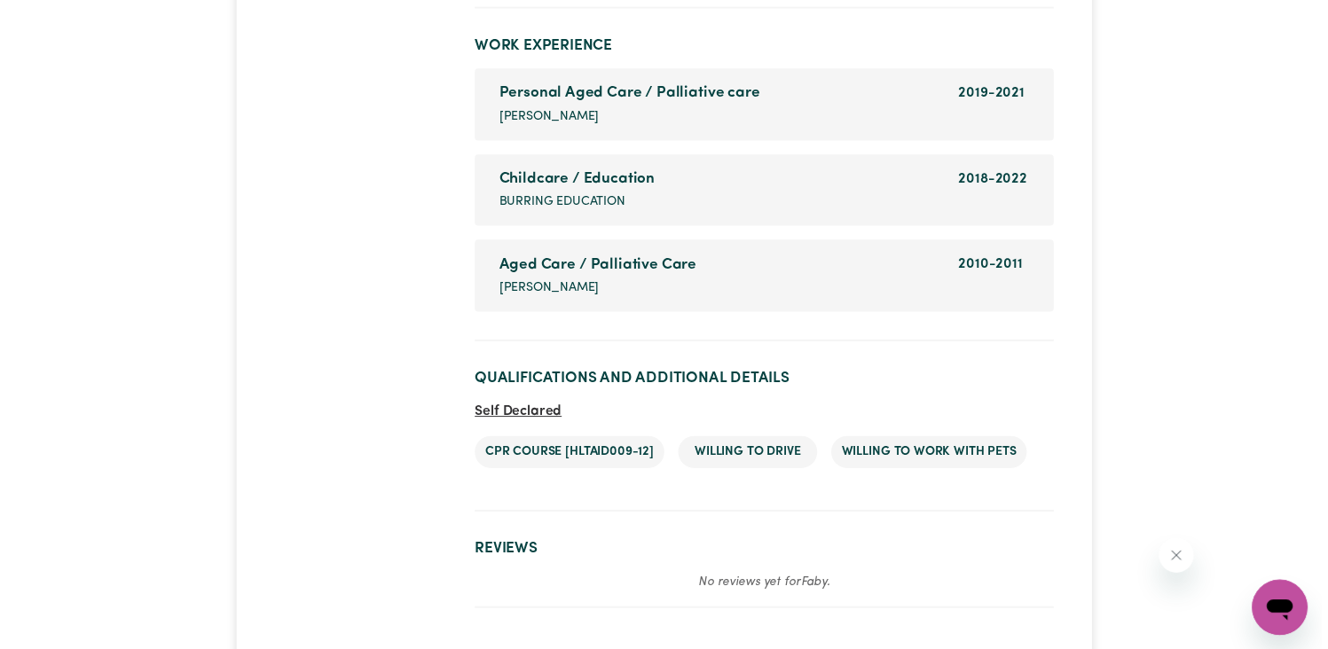
scroll to position [2937, 0]
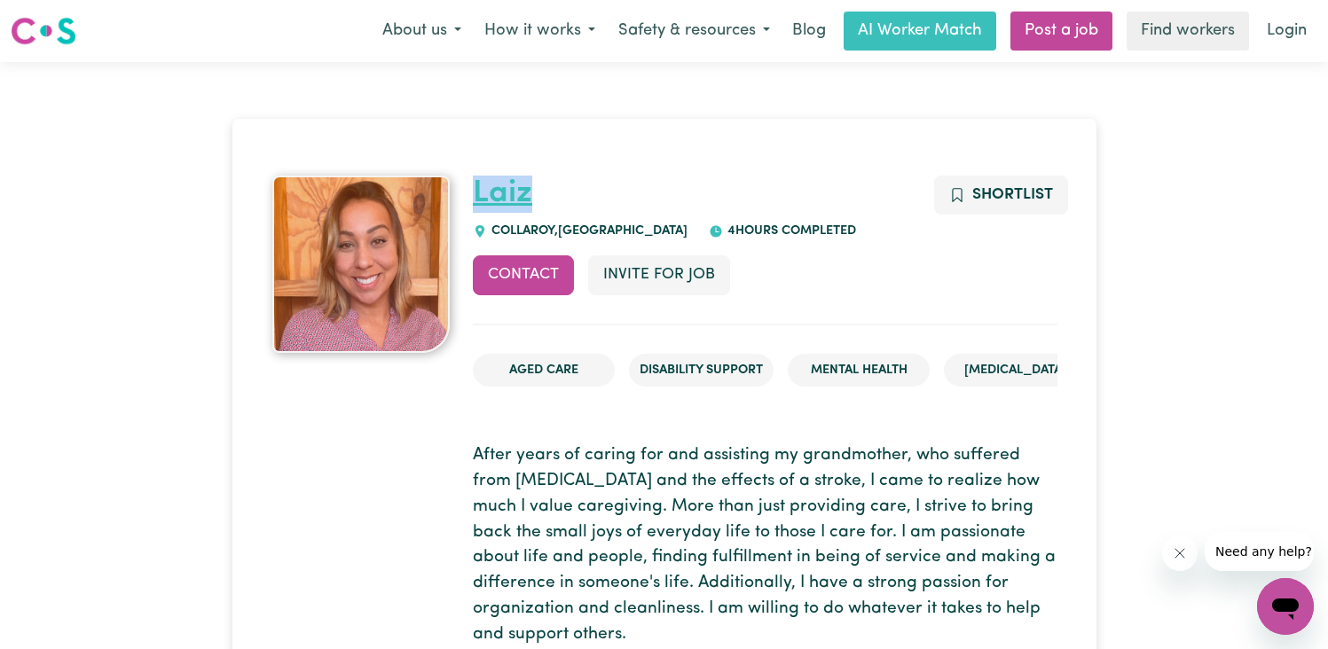
drag, startPoint x: 565, startPoint y: 188, endPoint x: 476, endPoint y: 191, distance: 88.8
click at [476, 191] on h1 "Laiz" at bounding box center [765, 194] width 585 height 37
copy link "Laiz"
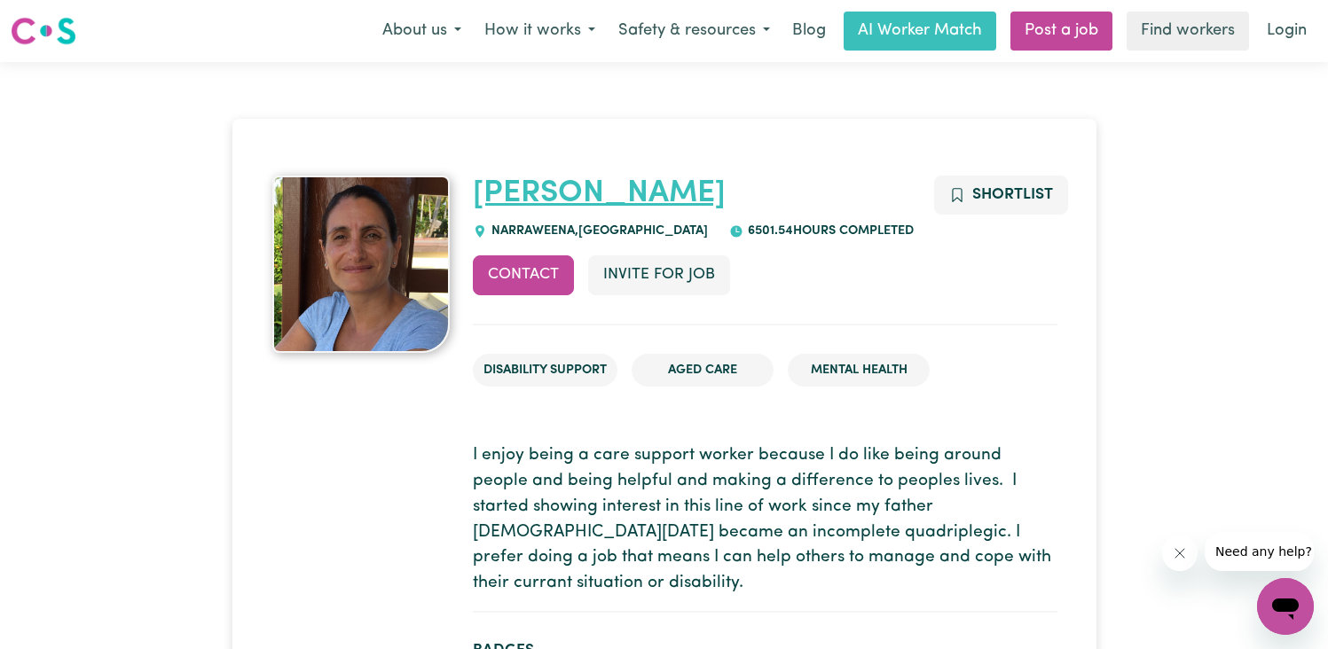
click at [536, 194] on link "Giovanna" at bounding box center [599, 193] width 253 height 31
drag, startPoint x: 640, startPoint y: 205, endPoint x: 476, endPoint y: 196, distance: 163.5
click at [476, 196] on h1 "Giovanna" at bounding box center [765, 194] width 585 height 37
copy link "Giovanna"
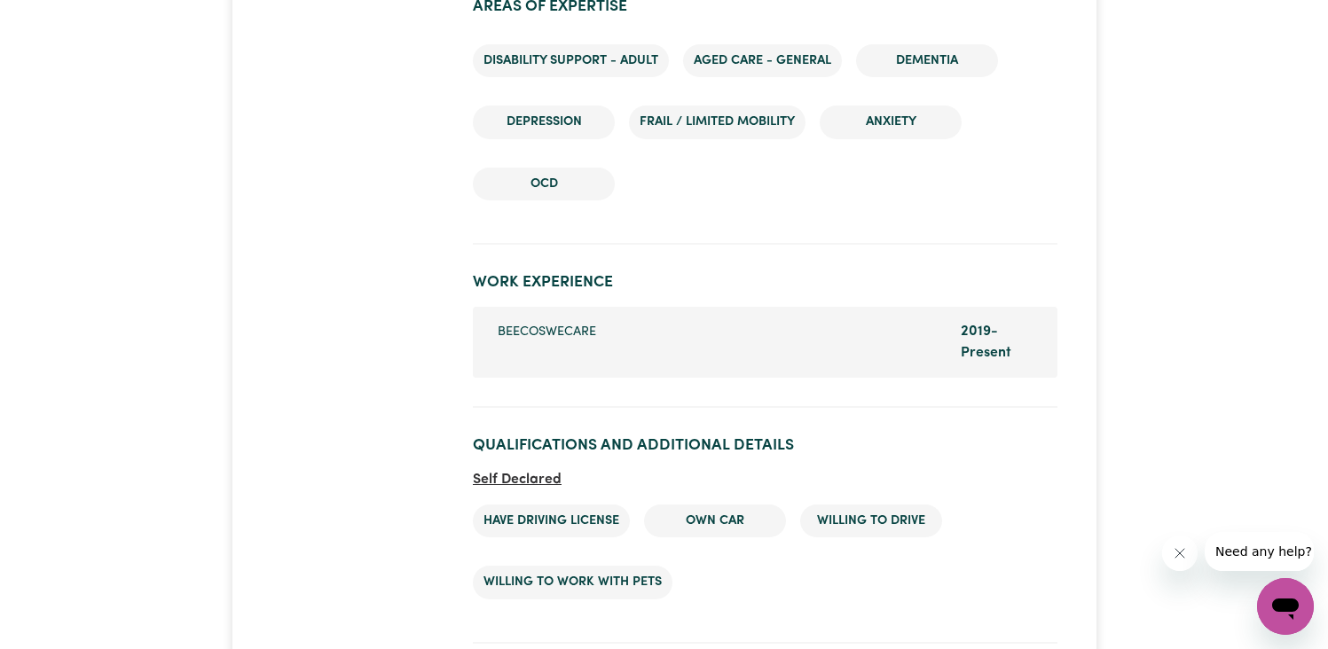
scroll to position [2506, 0]
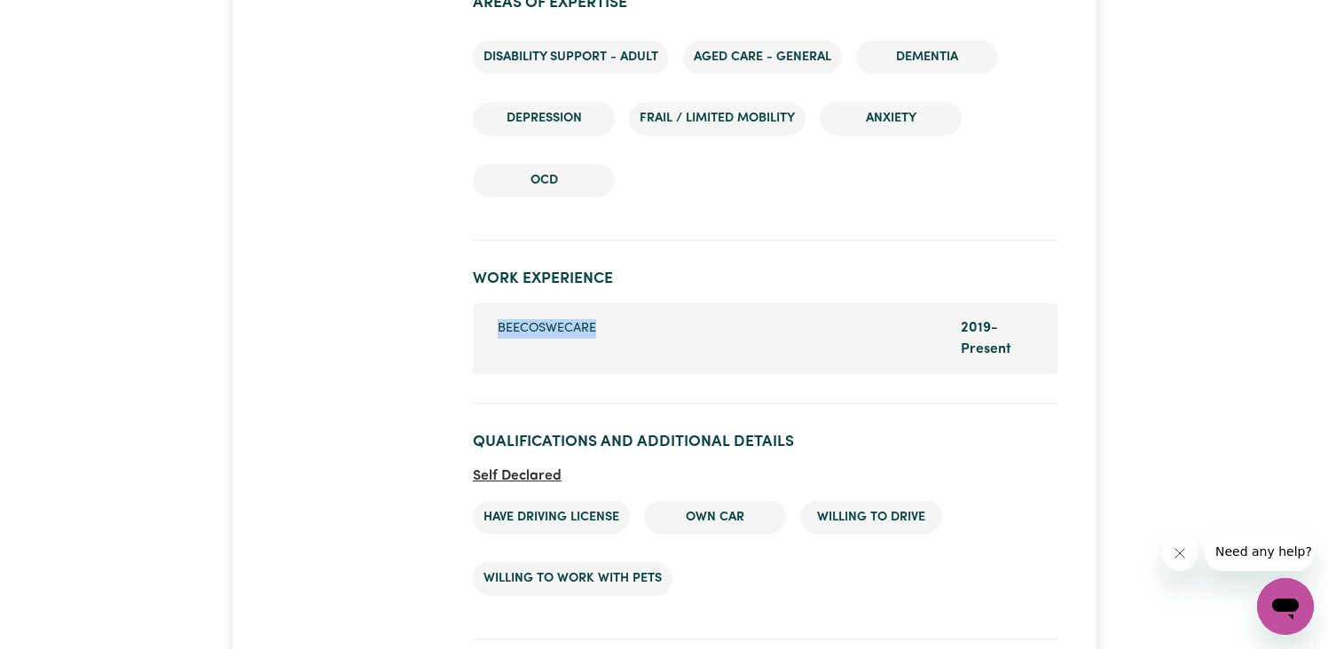
drag, startPoint x: 493, startPoint y: 301, endPoint x: 601, endPoint y: 301, distance: 108.2
click at [601, 318] on div "Company name Beecoswecare" at bounding box center [718, 339] width 463 height 43
copy span "Beecoswecare"
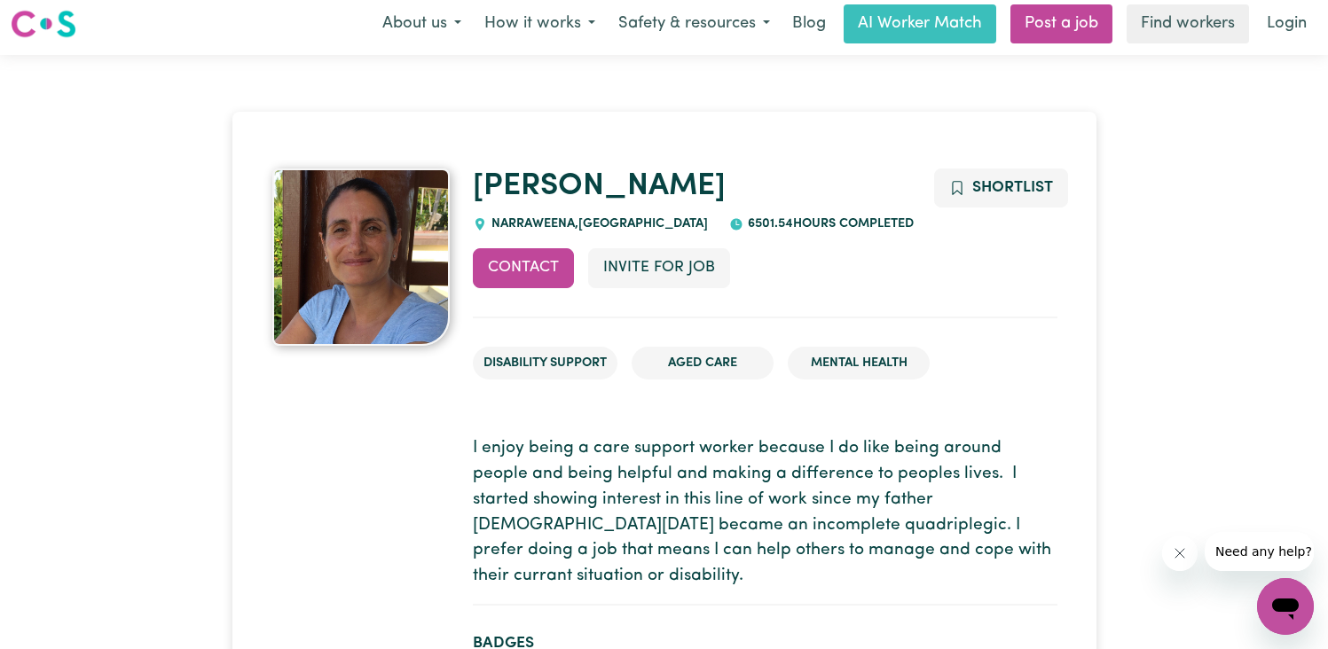
scroll to position [0, 0]
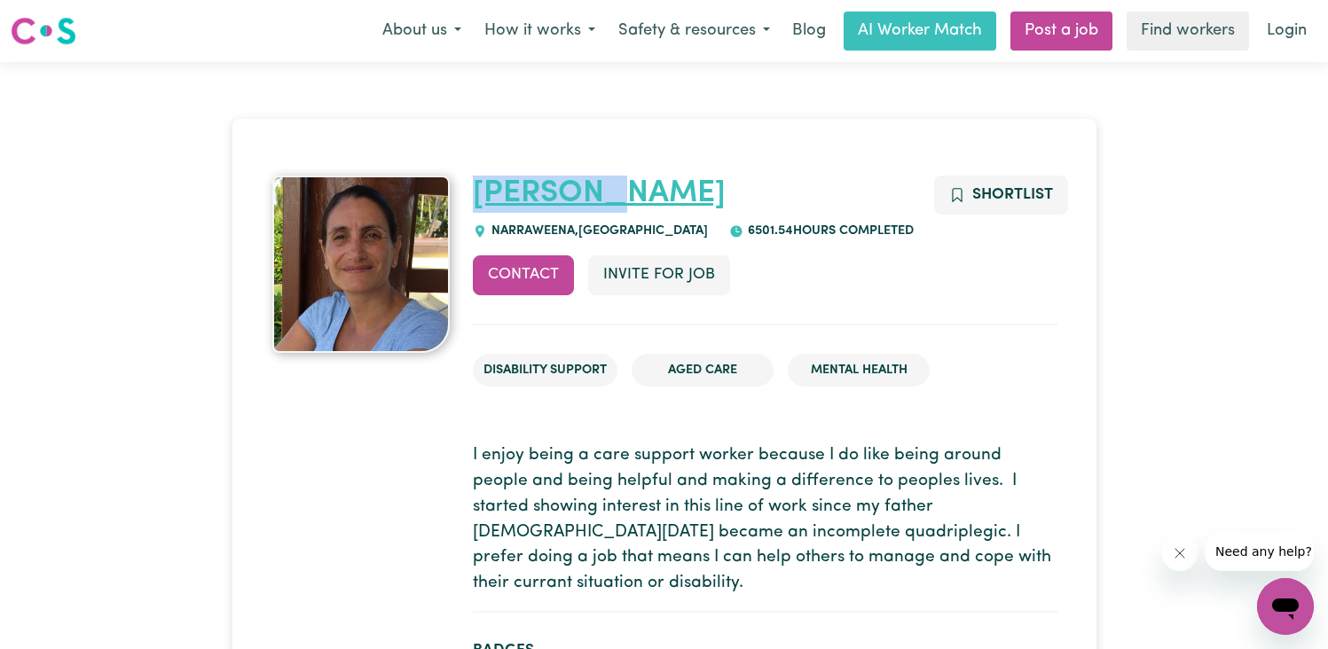
drag, startPoint x: 652, startPoint y: 192, endPoint x: 476, endPoint y: 187, distance: 176.6
click at [476, 187] on h1 "Giovanna" at bounding box center [765, 194] width 585 height 37
copy link "Giovanna"
